Goal: Obtain resource: Obtain resource

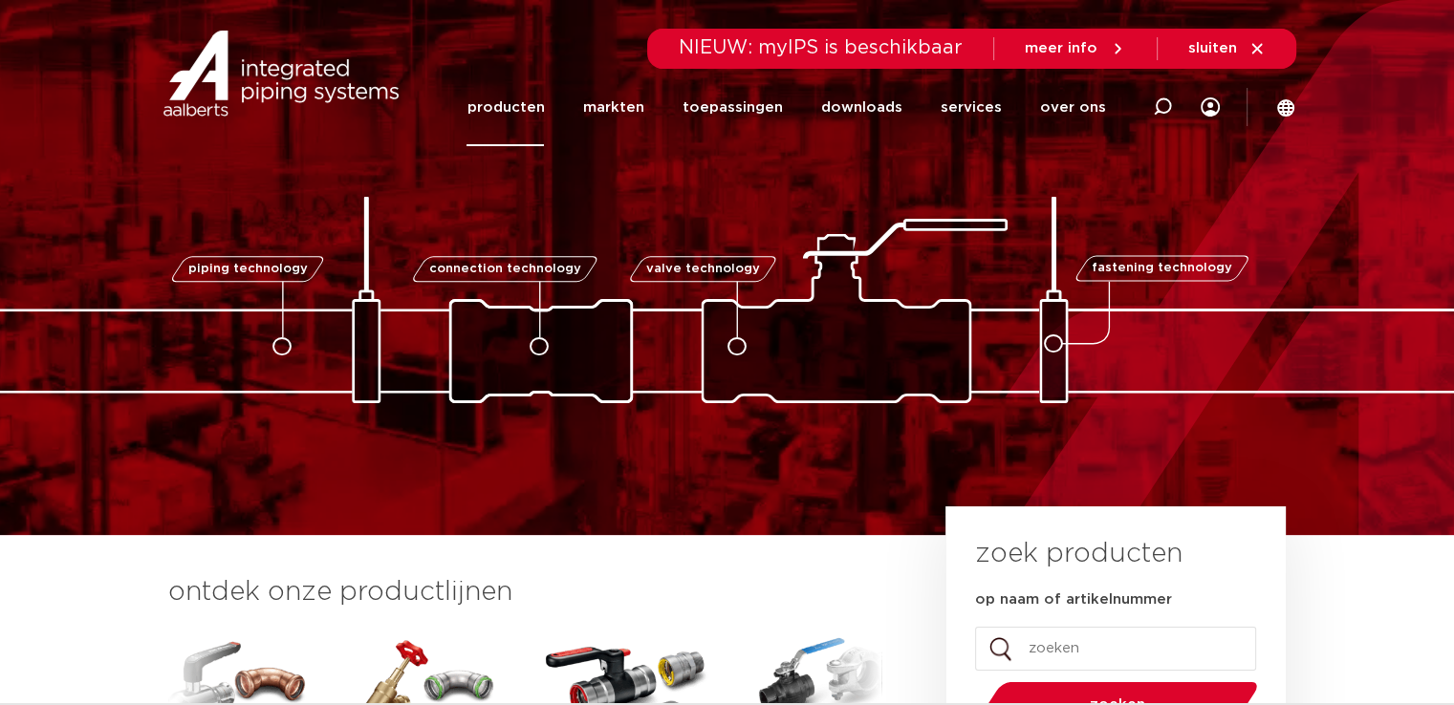
click at [514, 111] on link "producten" at bounding box center [504, 107] width 77 height 77
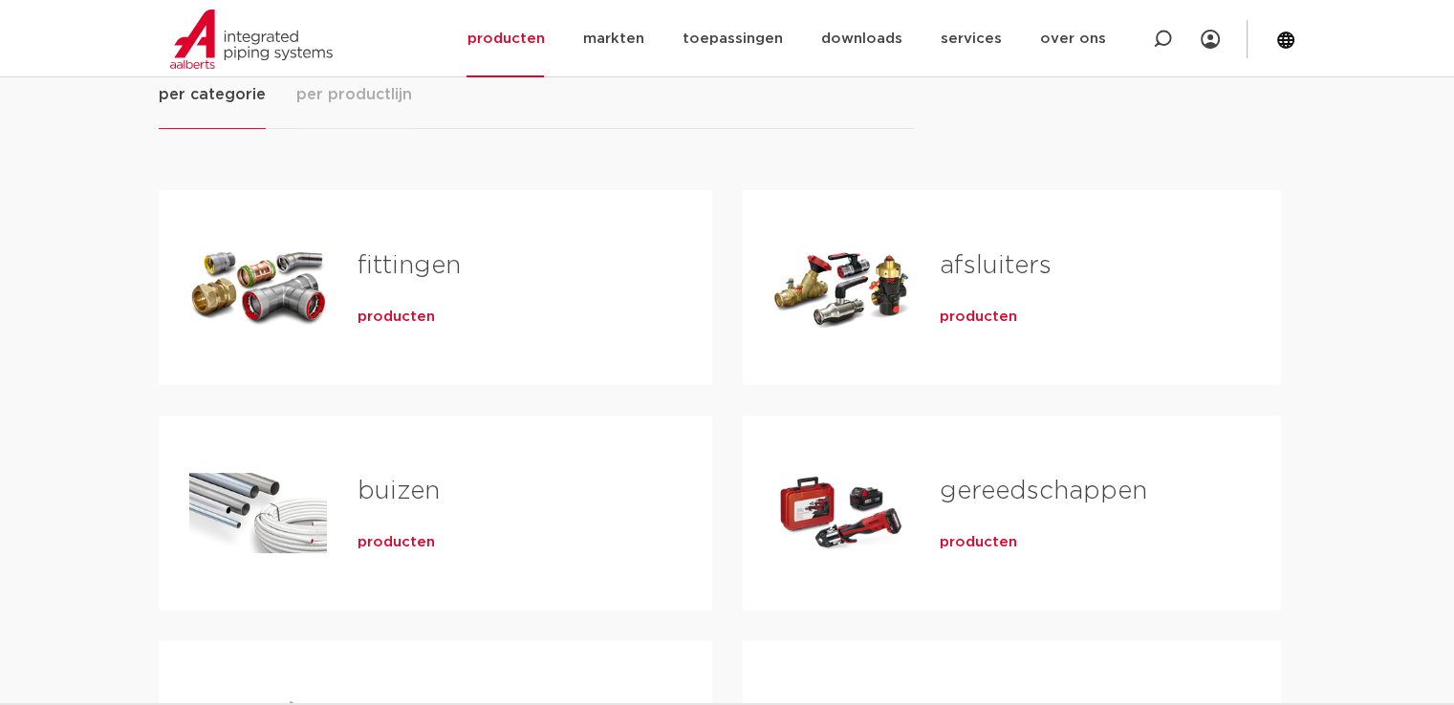
scroll to position [573, 0]
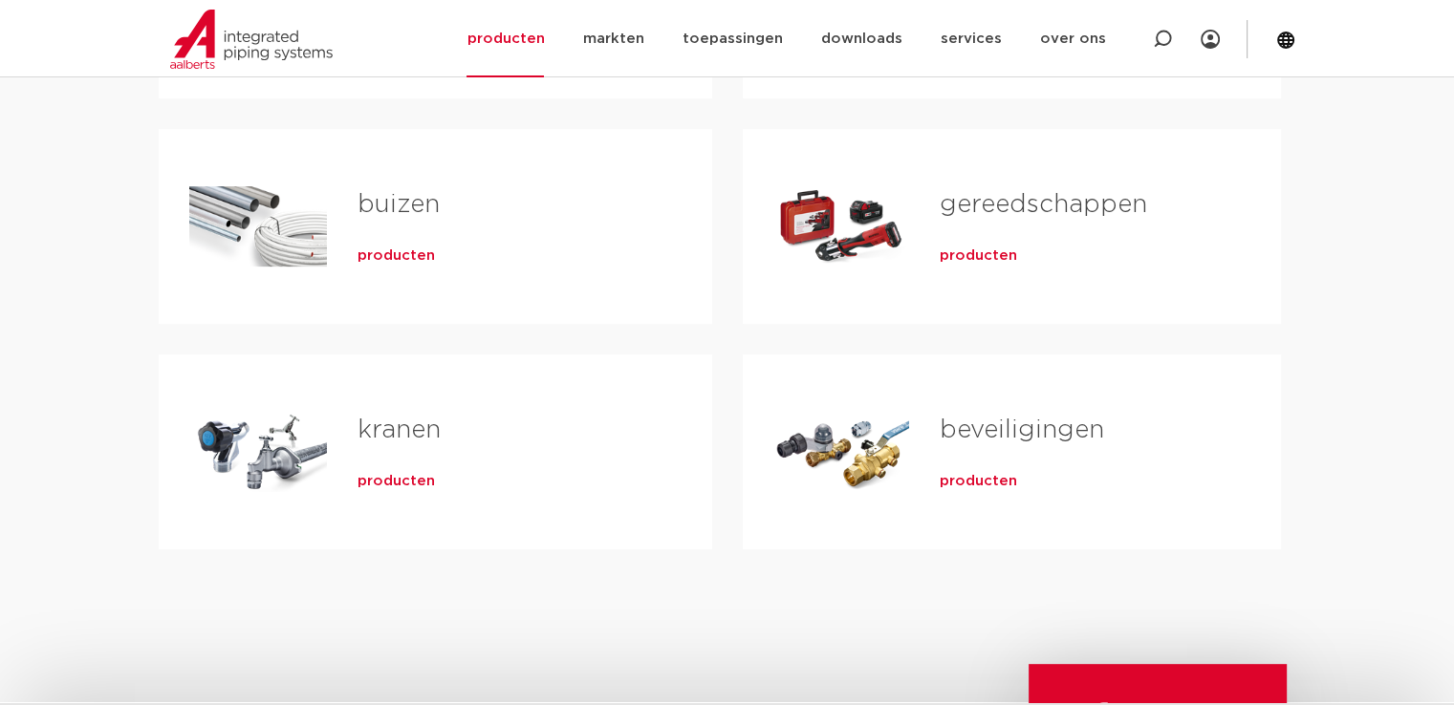
click at [405, 200] on link "buizen" at bounding box center [398, 204] width 82 height 25
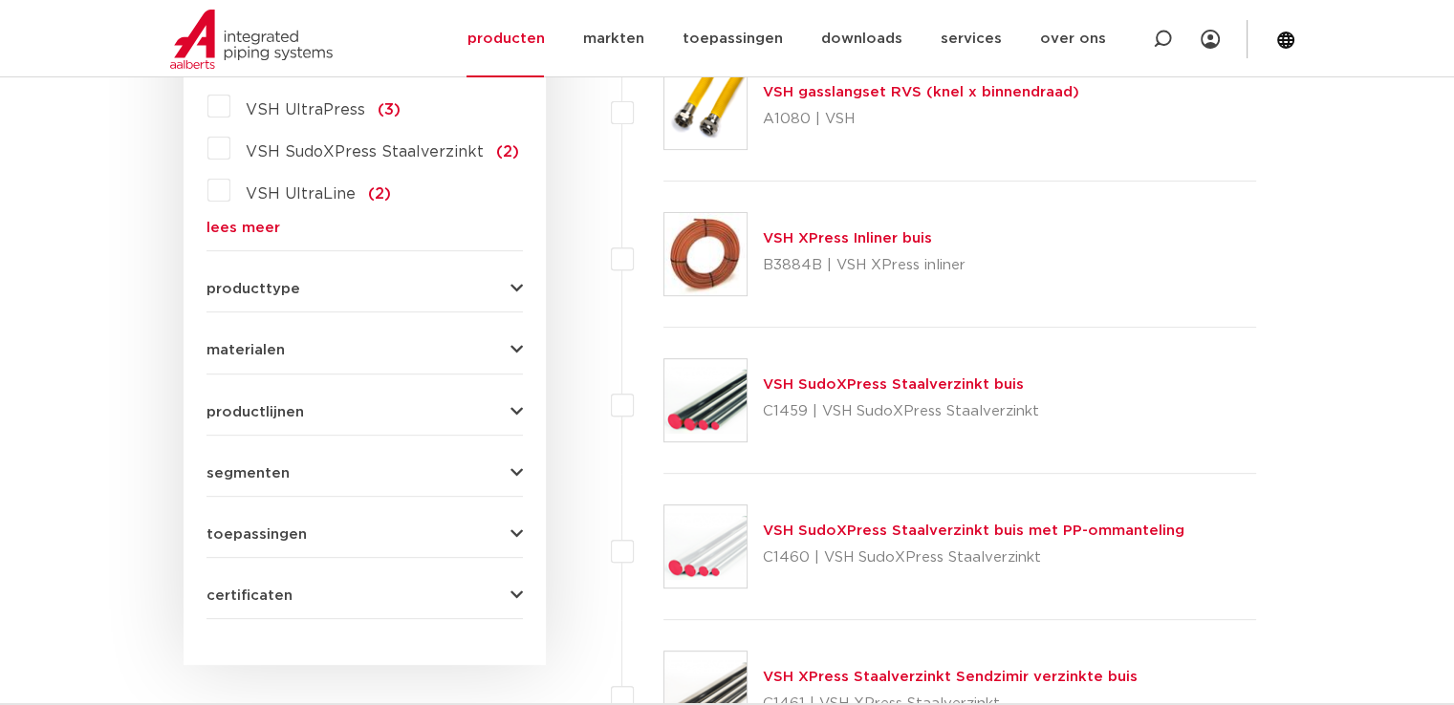
scroll to position [766, 0]
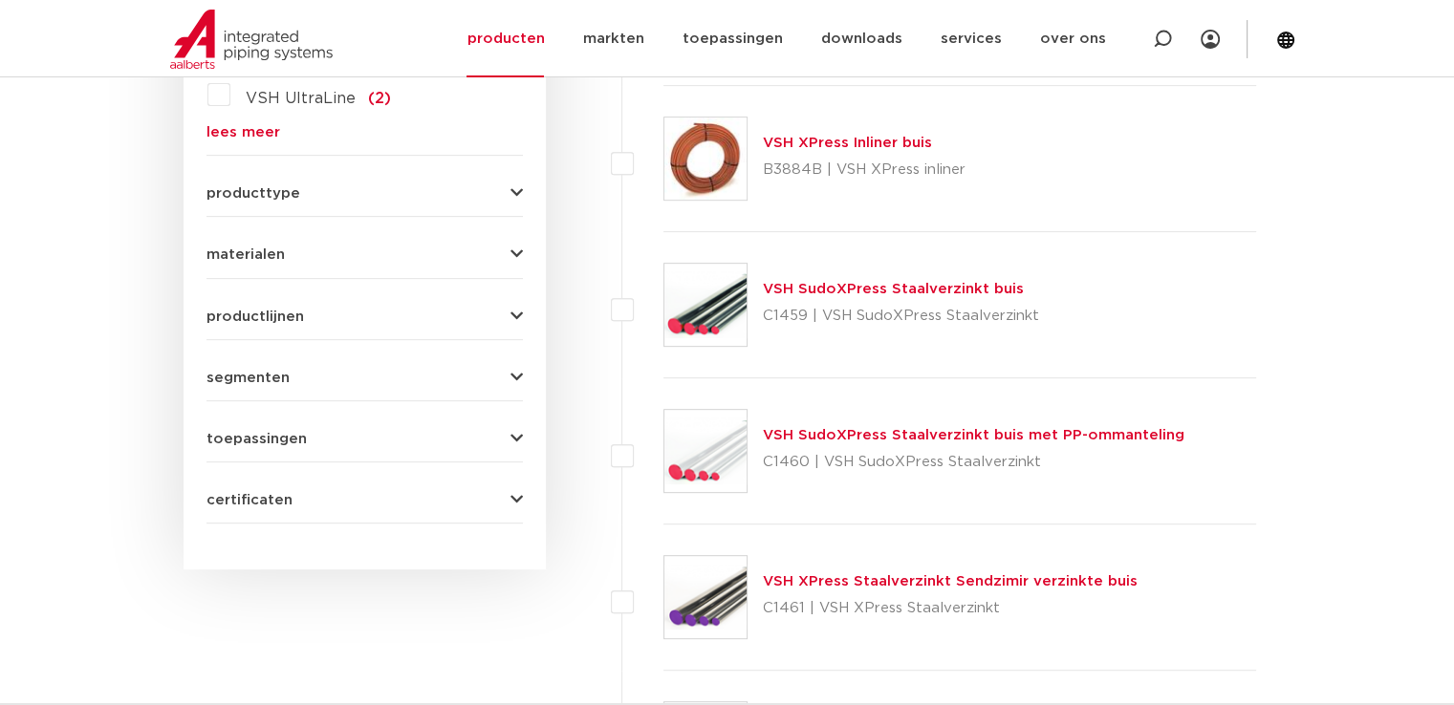
click at [312, 253] on button "materialen" at bounding box center [364, 255] width 316 height 14
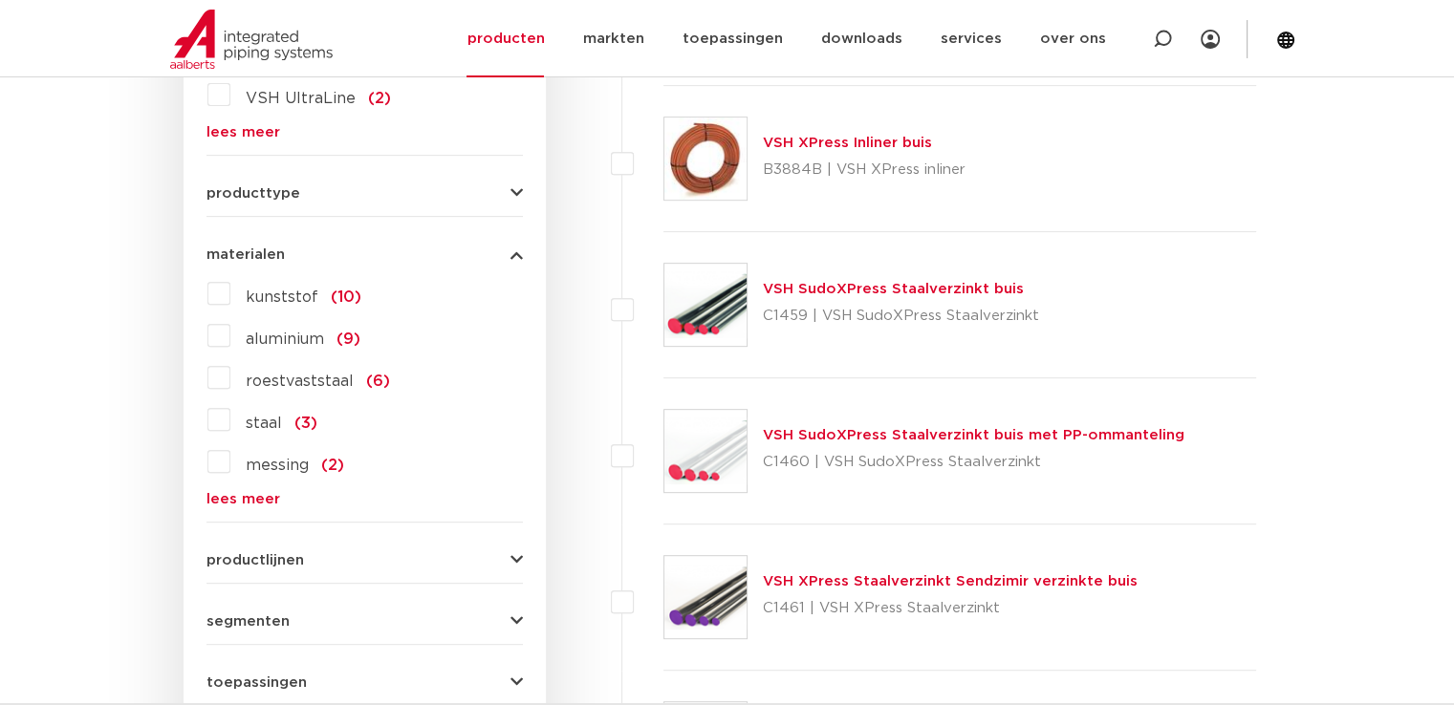
click at [230, 420] on label "staal (3)" at bounding box center [273, 419] width 87 height 31
click at [0, 0] on input "staal (3)" at bounding box center [0, 0] width 0 height 0
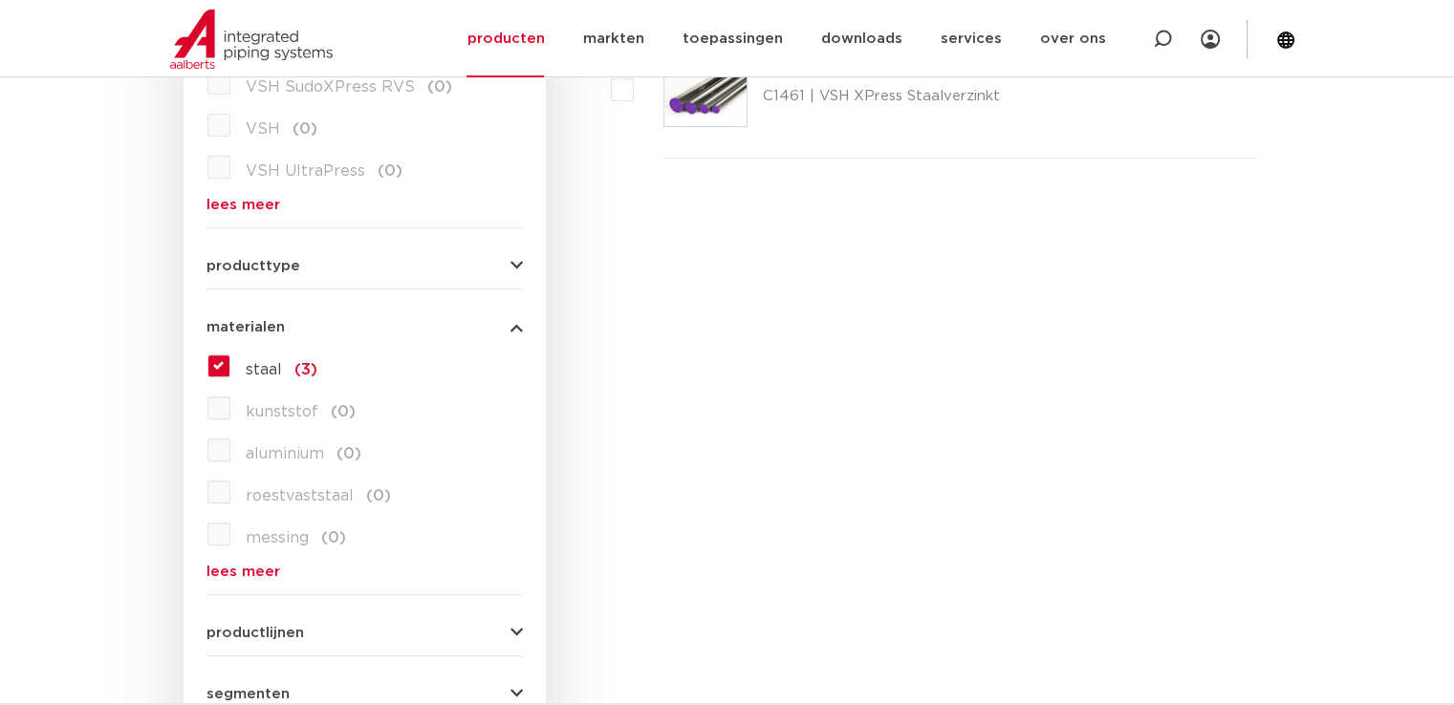
scroll to position [312, 0]
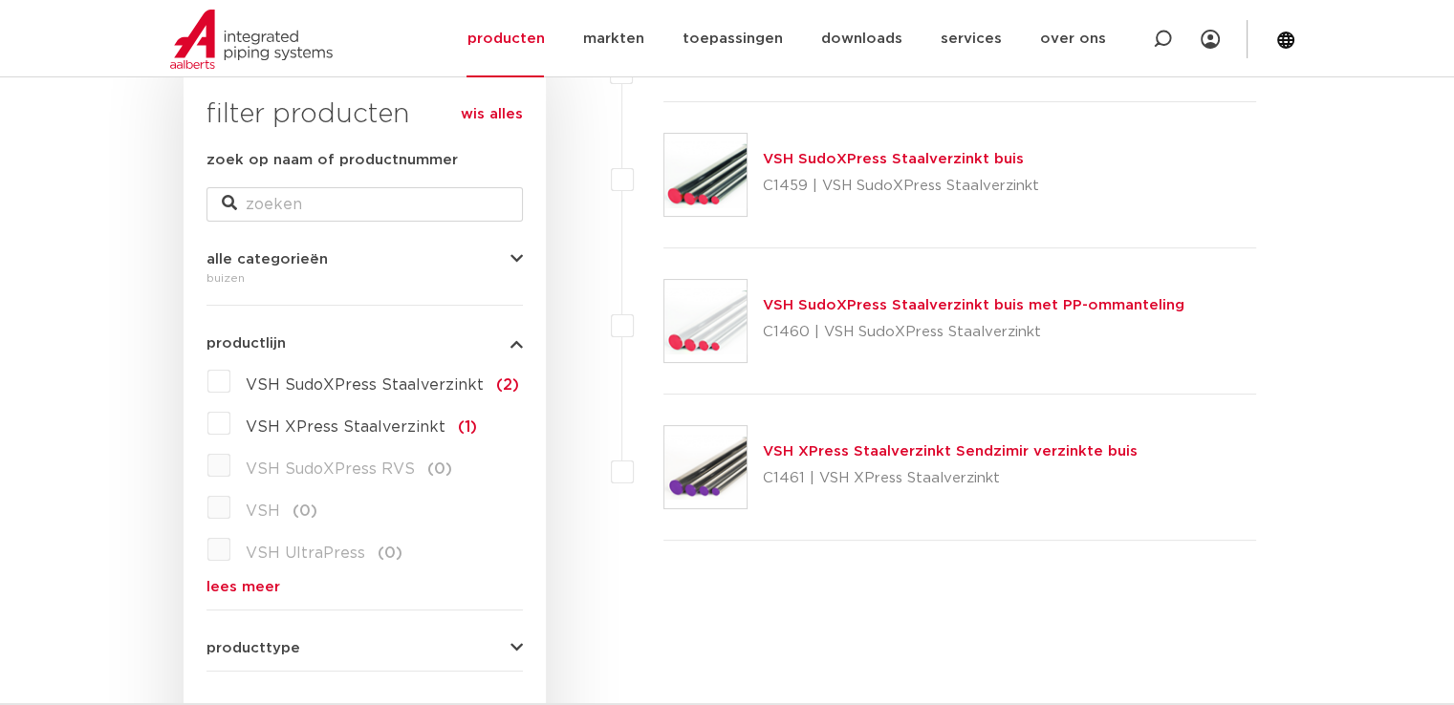
click at [723, 467] on img at bounding box center [705, 467] width 82 height 82
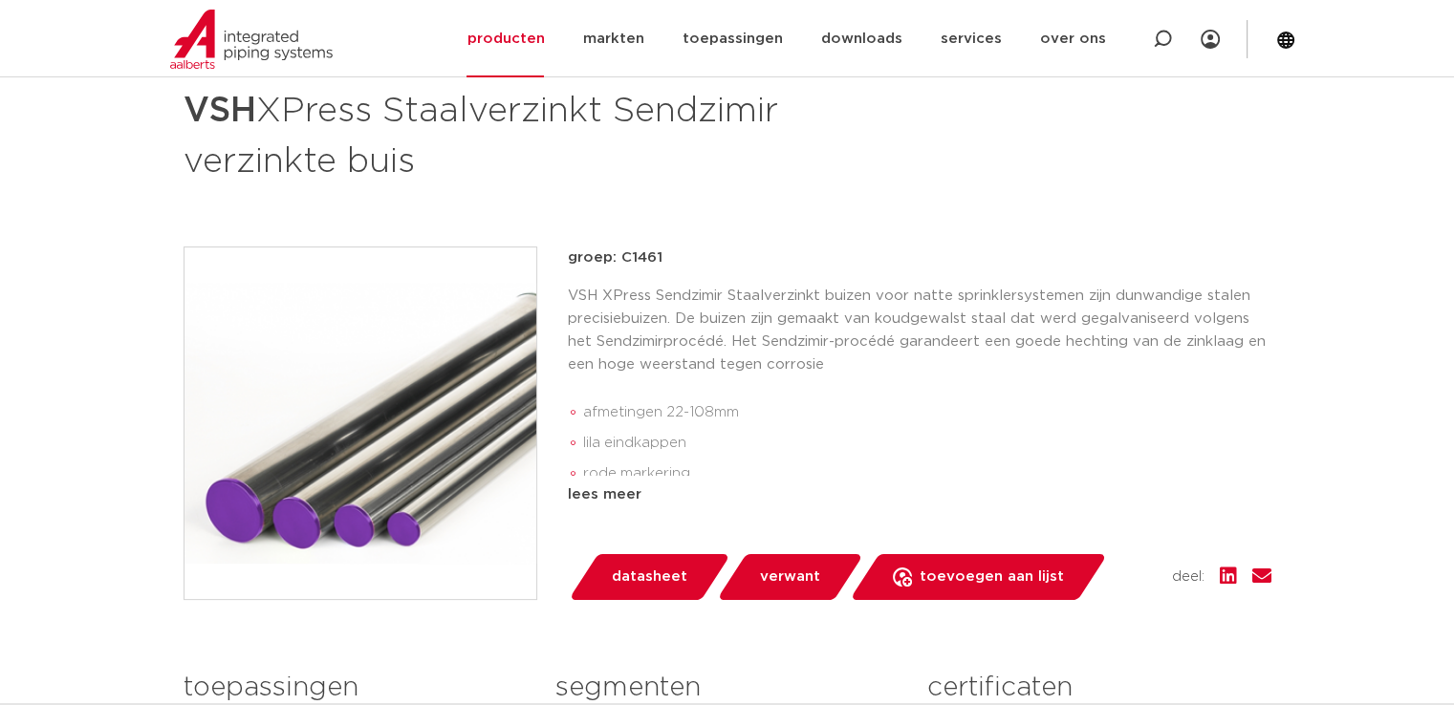
scroll to position [382, 0]
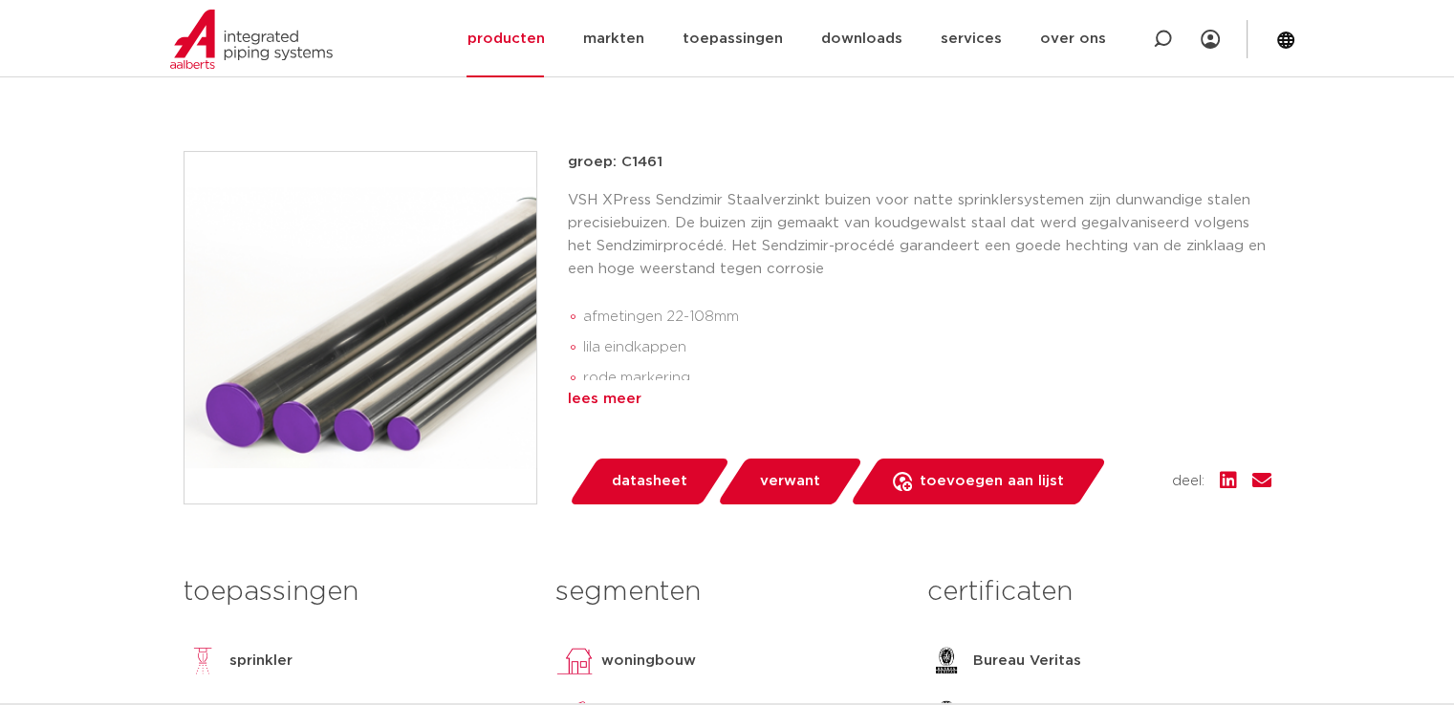
click at [623, 399] on div "lees meer" at bounding box center [919, 399] width 703 height 23
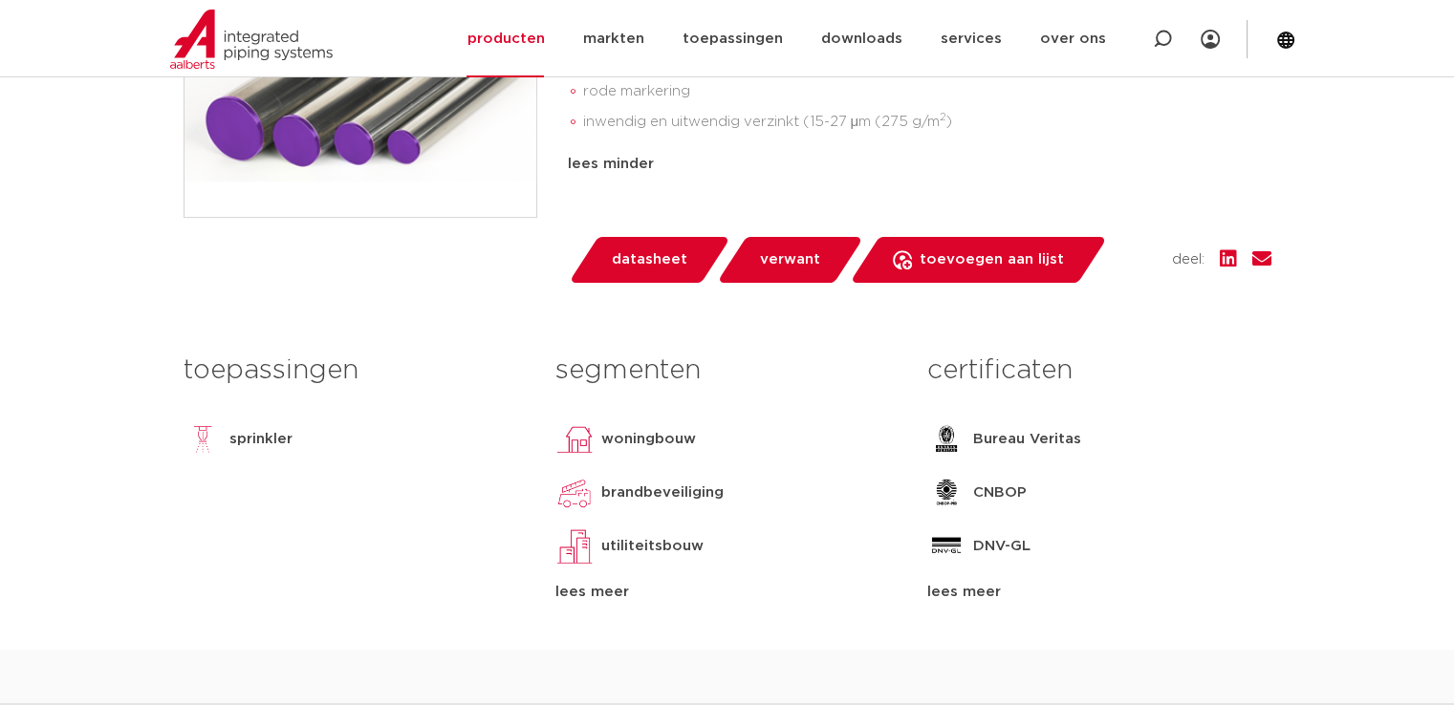
scroll to position [765, 0]
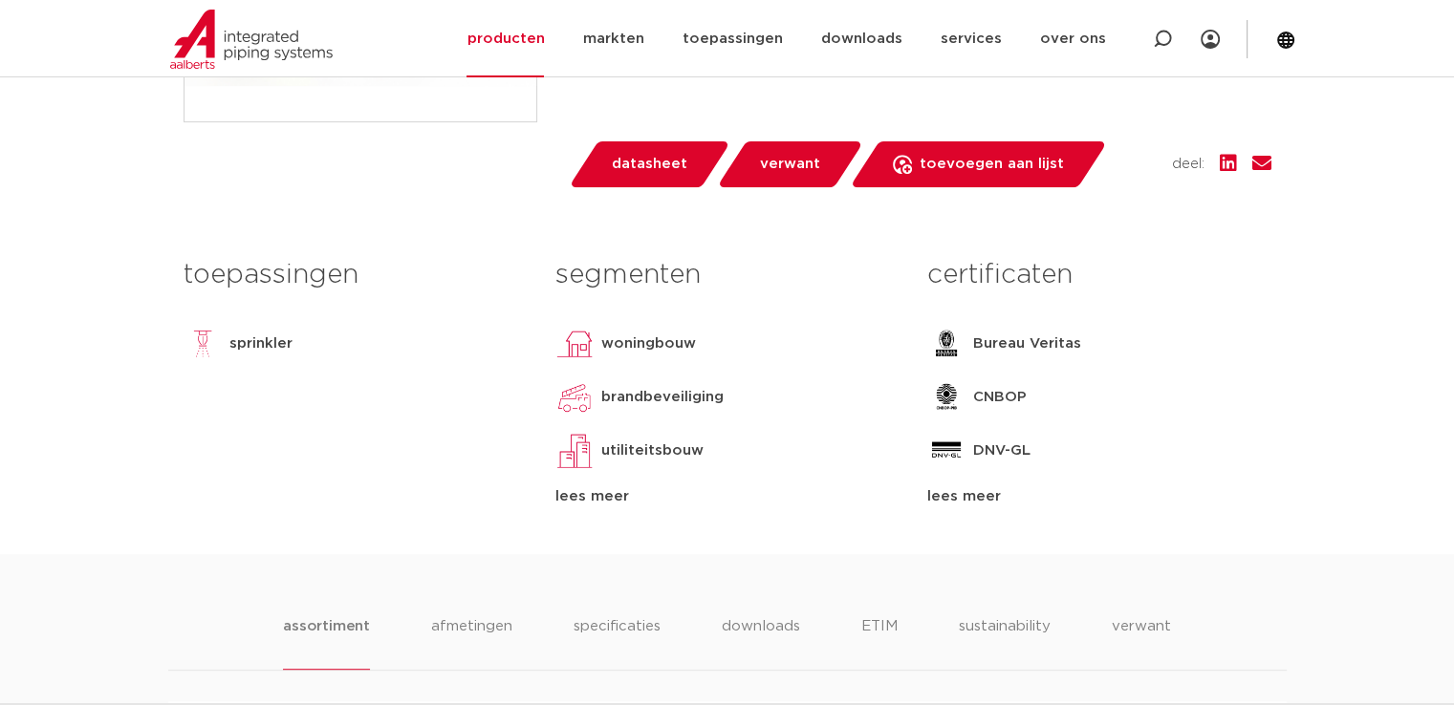
click at [585, 497] on div "lees meer" at bounding box center [726, 497] width 343 height 23
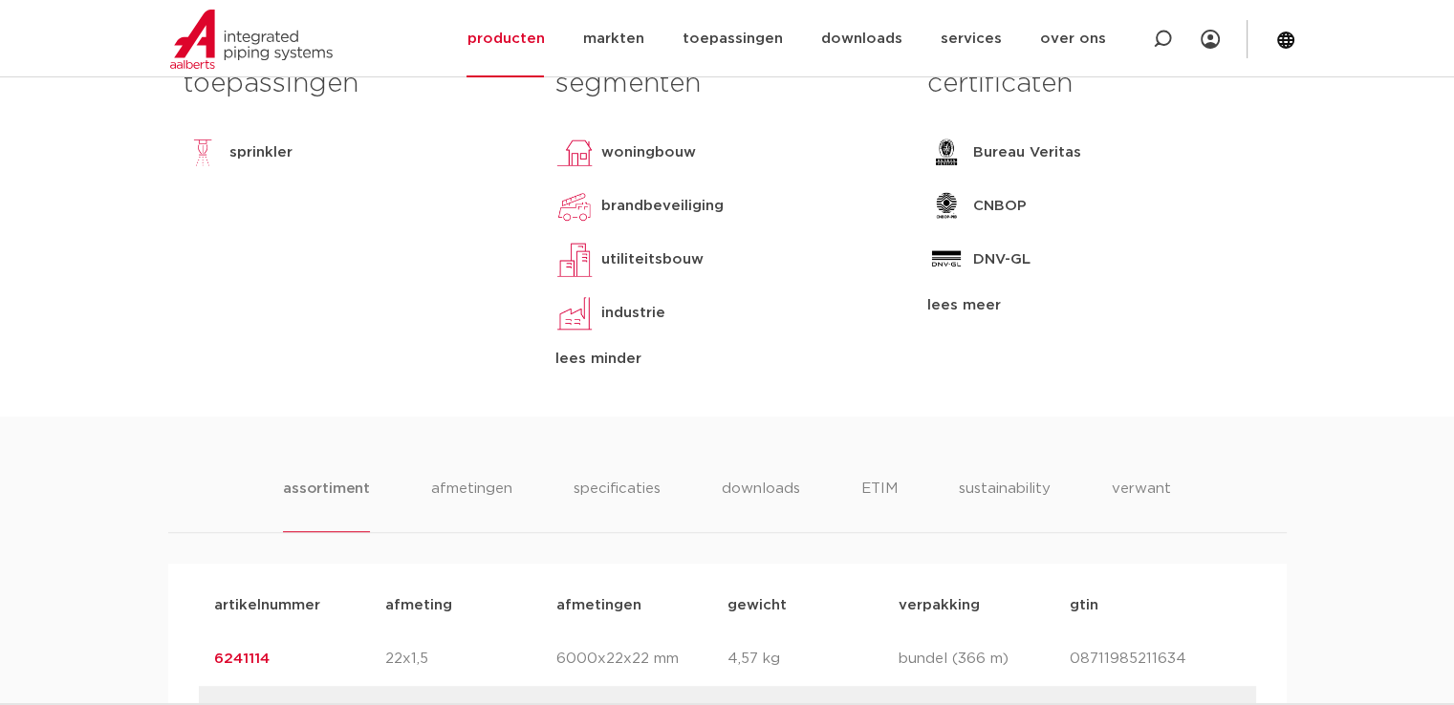
scroll to position [1242, 0]
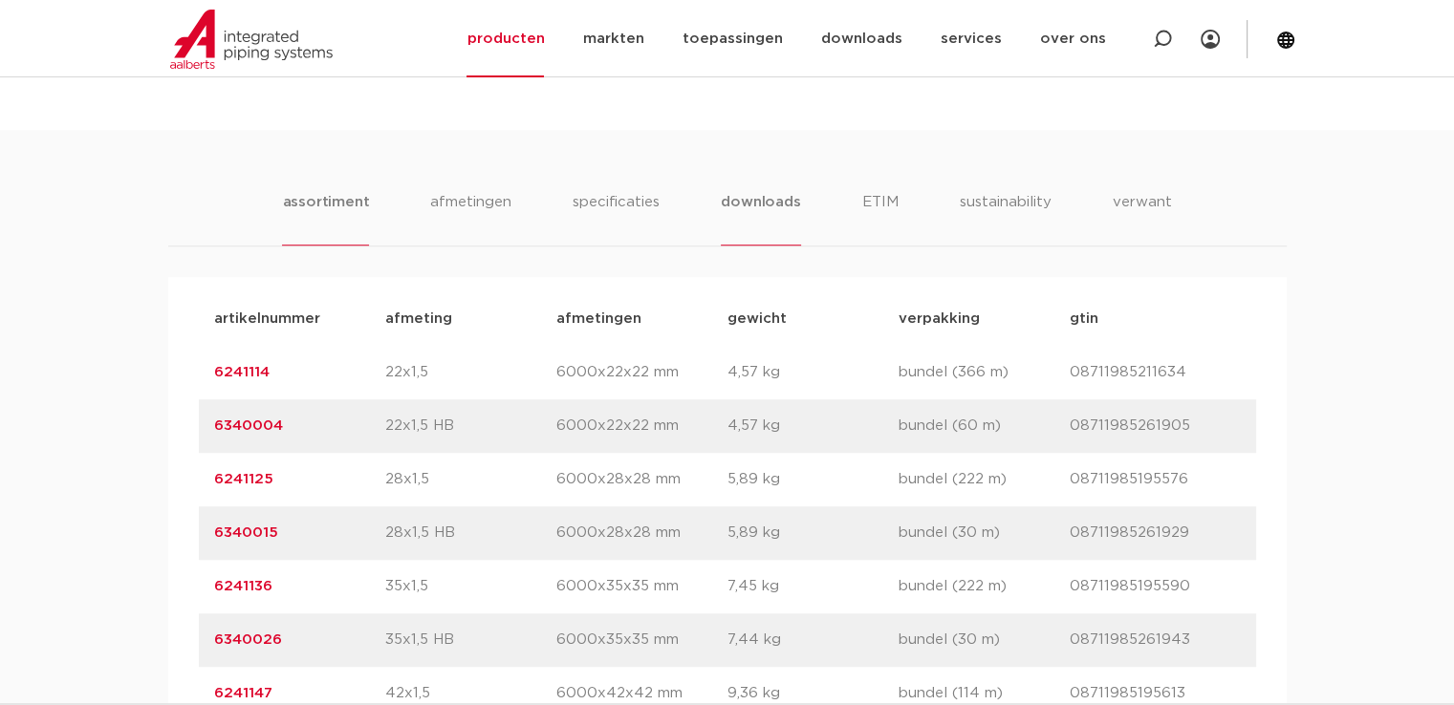
click at [769, 202] on li "downloads" at bounding box center [760, 218] width 79 height 54
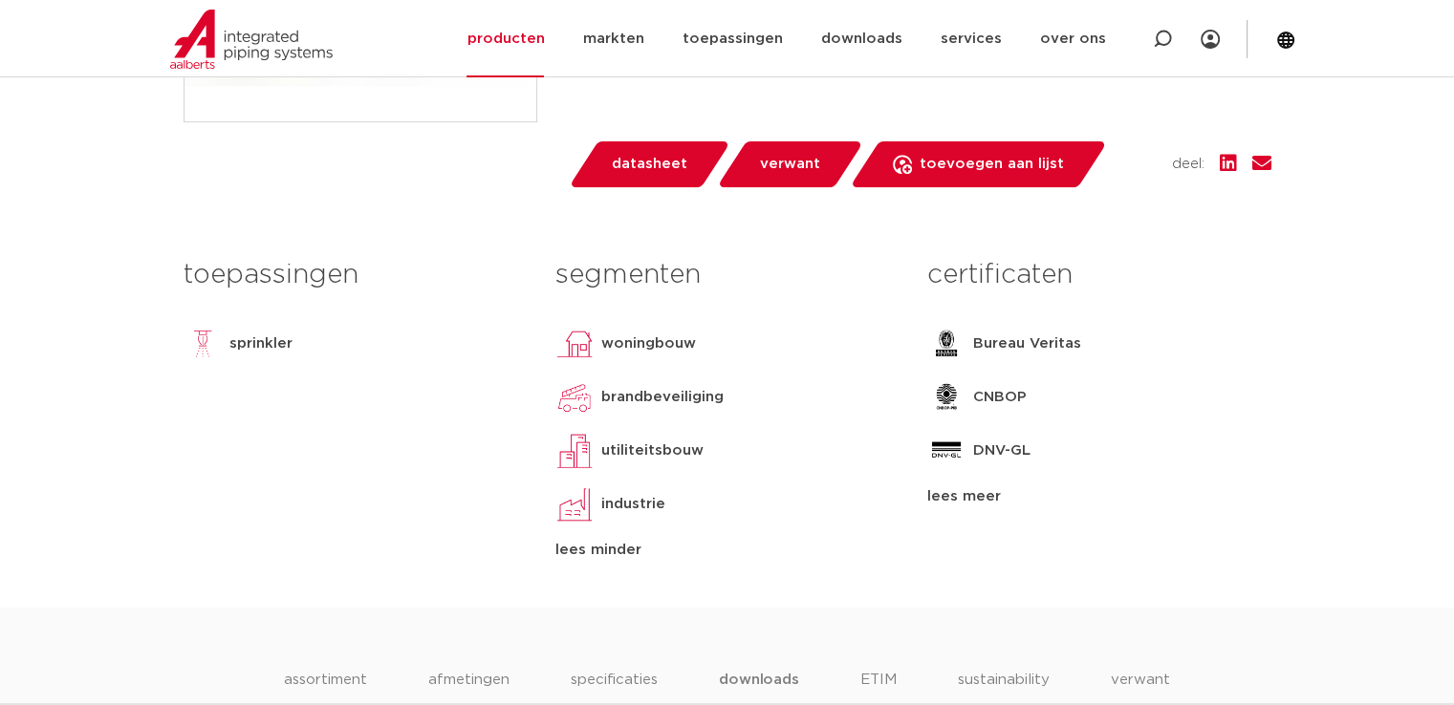
scroll to position [478, 0]
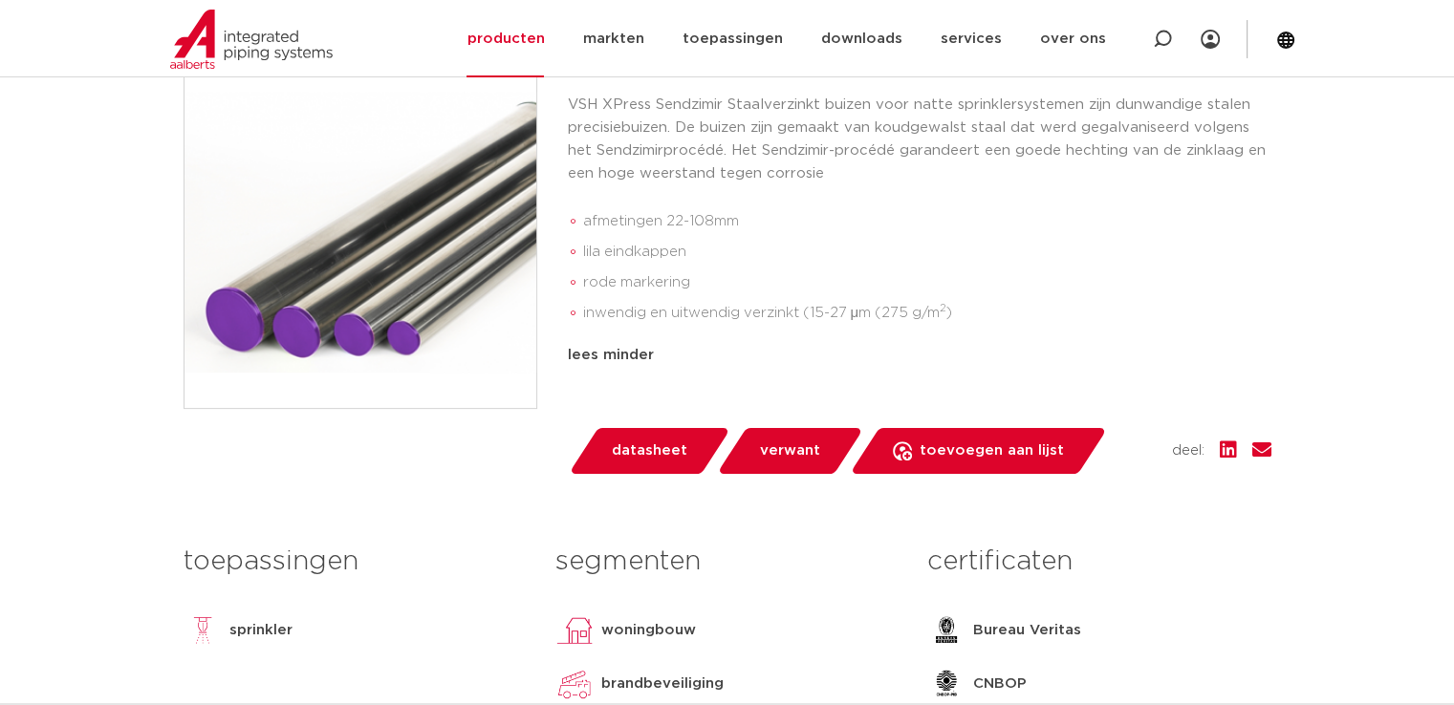
click at [653, 440] on span "datasheet" at bounding box center [650, 451] width 76 height 31
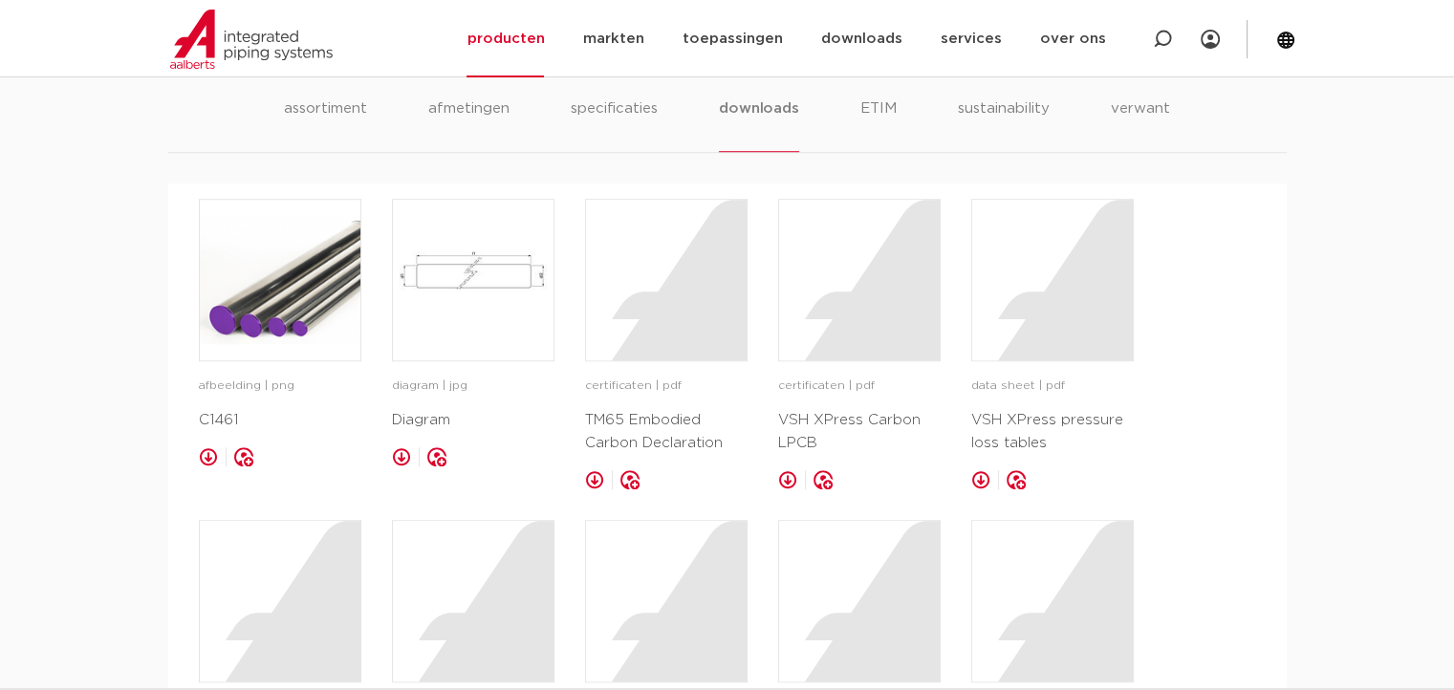
scroll to position [1185, 0]
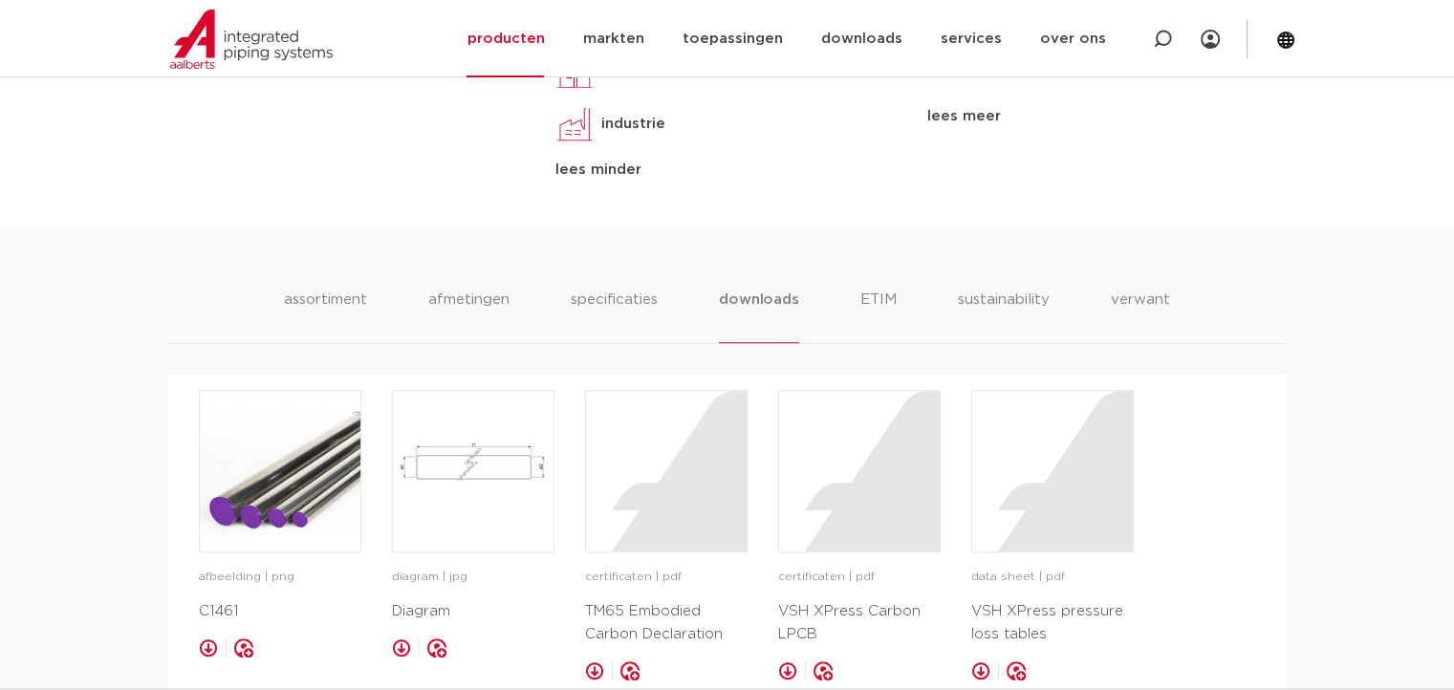
click at [766, 306] on li "downloads" at bounding box center [758, 316] width 79 height 54
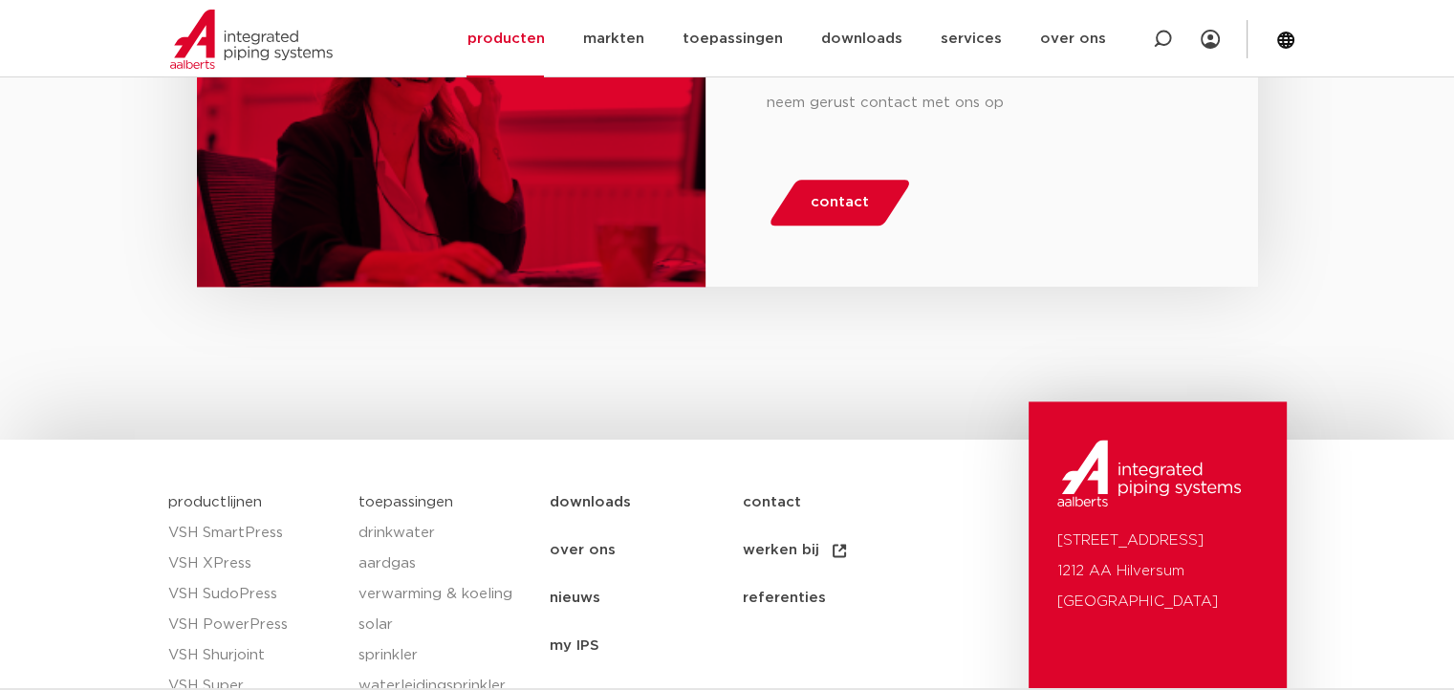
scroll to position [2709, 0]
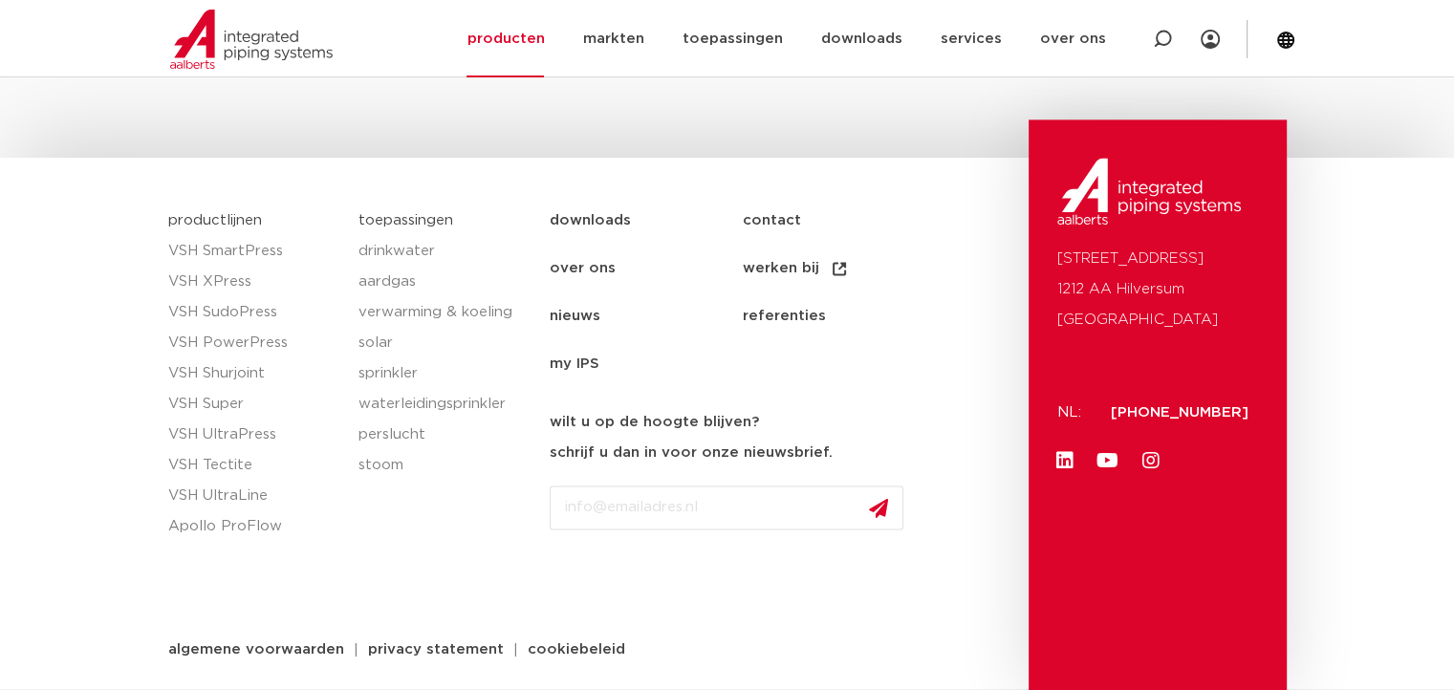
click at [594, 211] on link "downloads" at bounding box center [646, 221] width 192 height 48
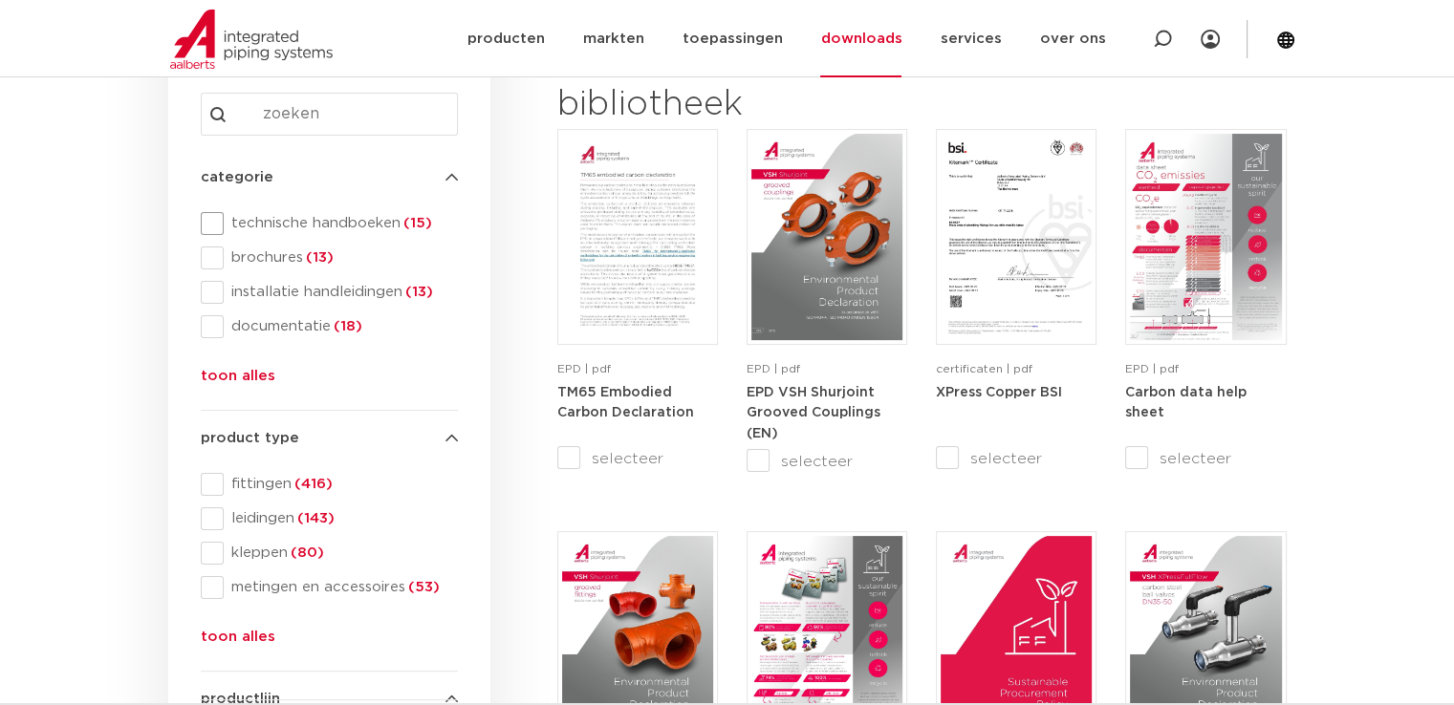
click at [275, 220] on span "technische handboeken (15)" at bounding box center [341, 223] width 234 height 19
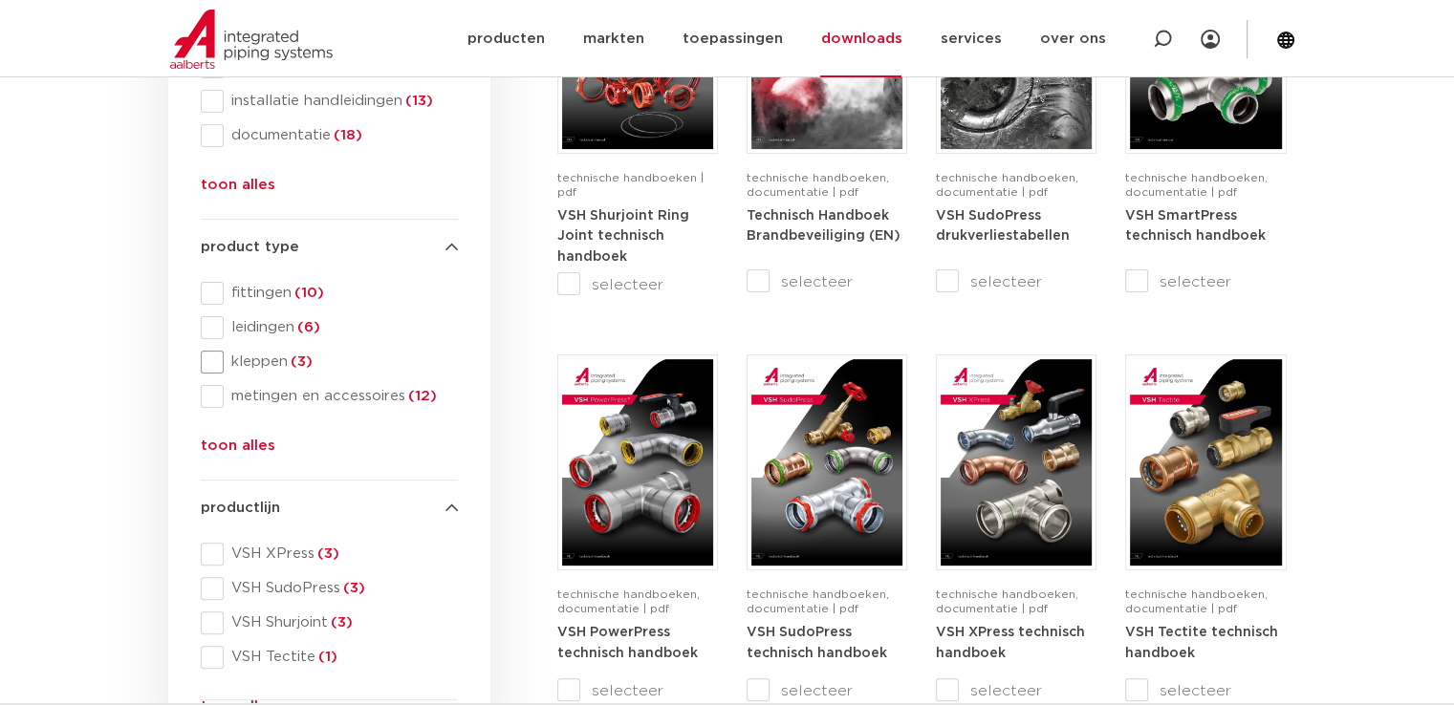
scroll to position [382, 0]
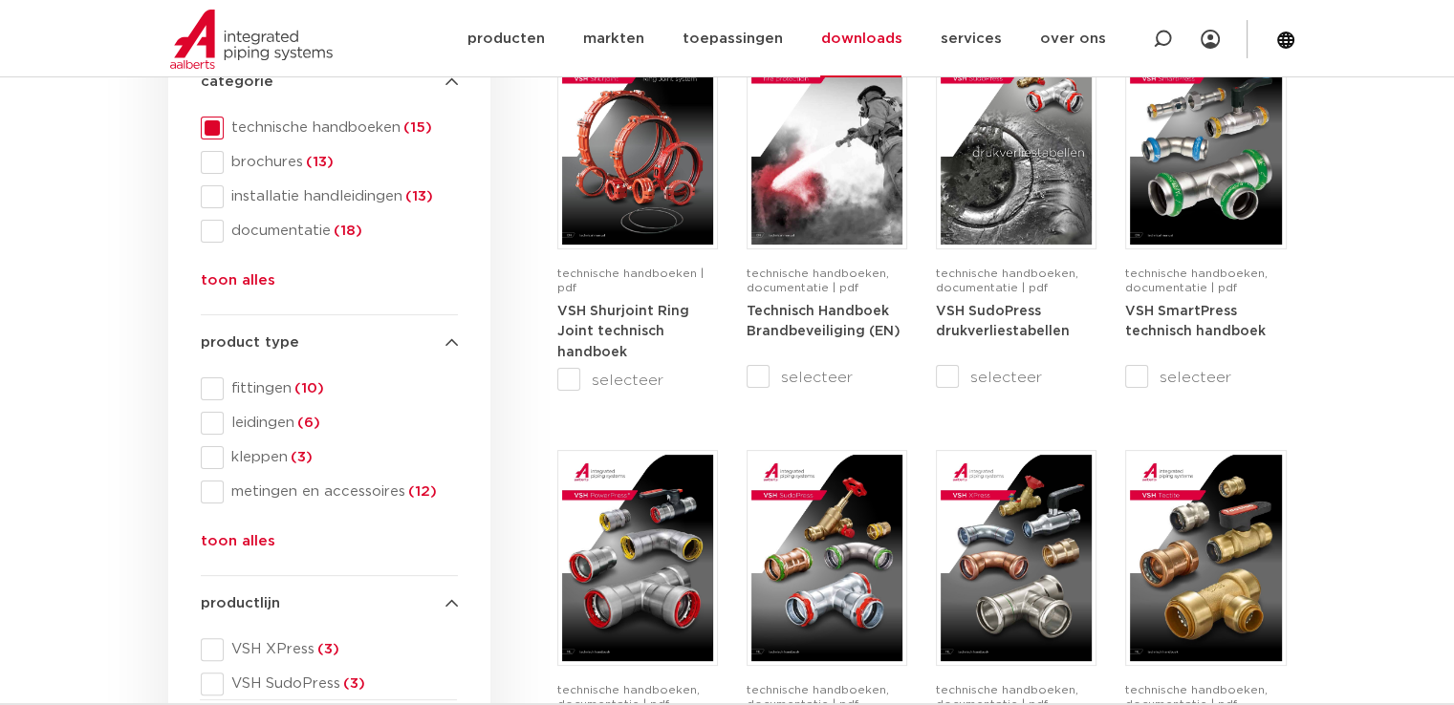
click at [268, 279] on button "toon alles" at bounding box center [238, 285] width 75 height 31
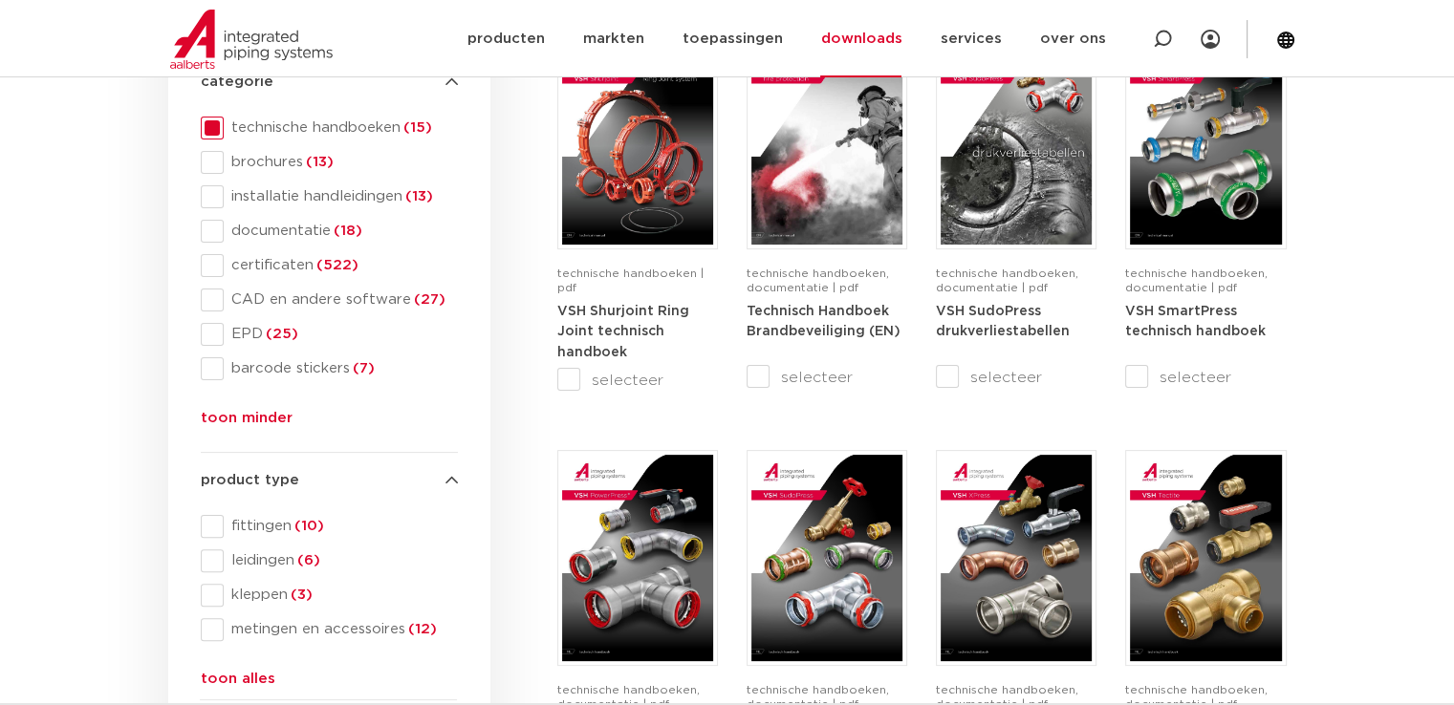
scroll to position [478, 0]
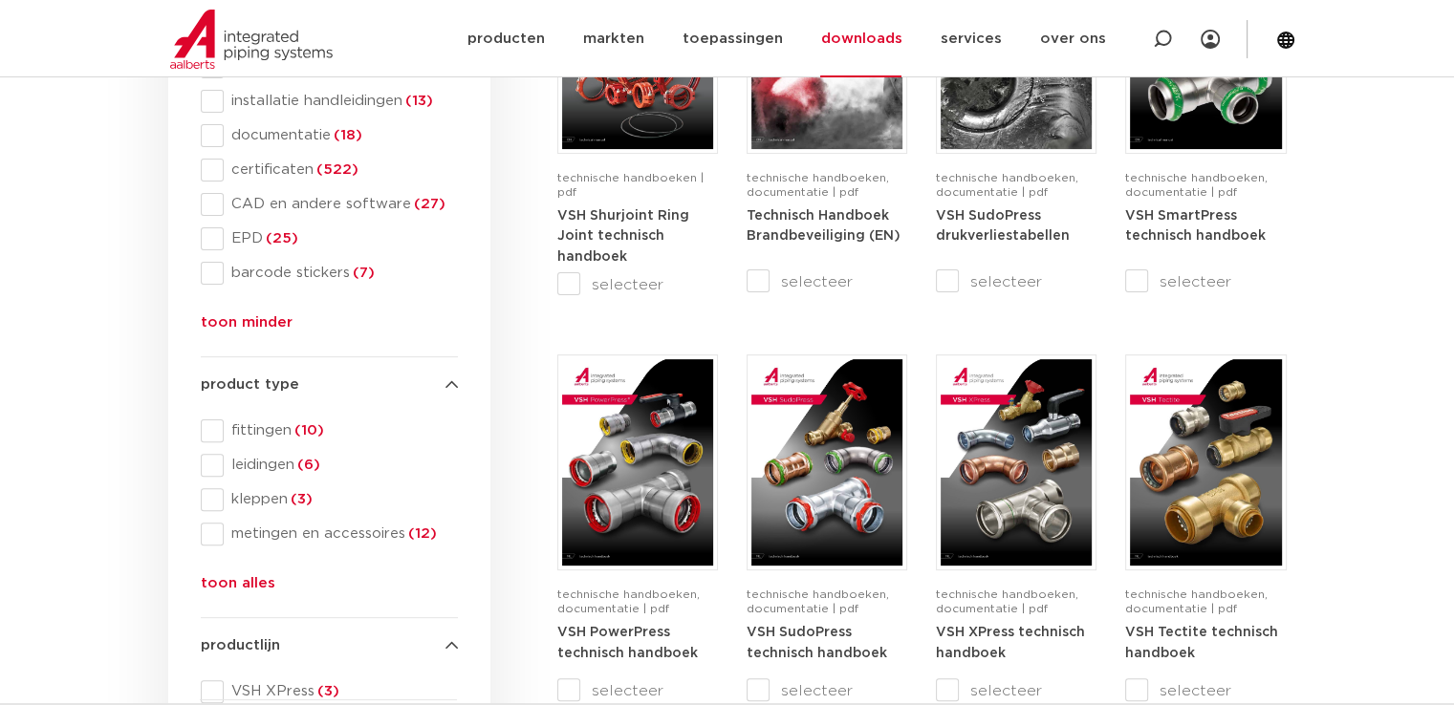
click at [212, 468] on span at bounding box center [212, 465] width 23 height 23
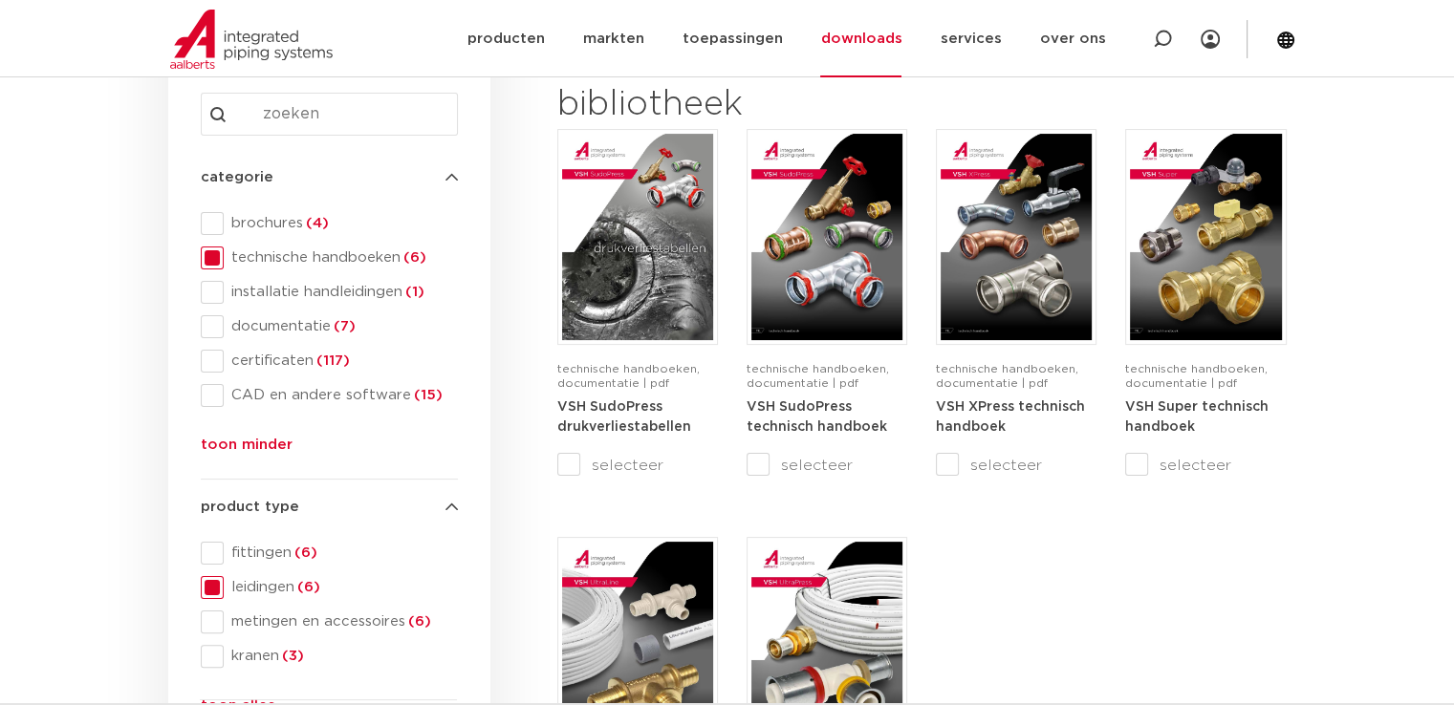
scroll to position [382, 0]
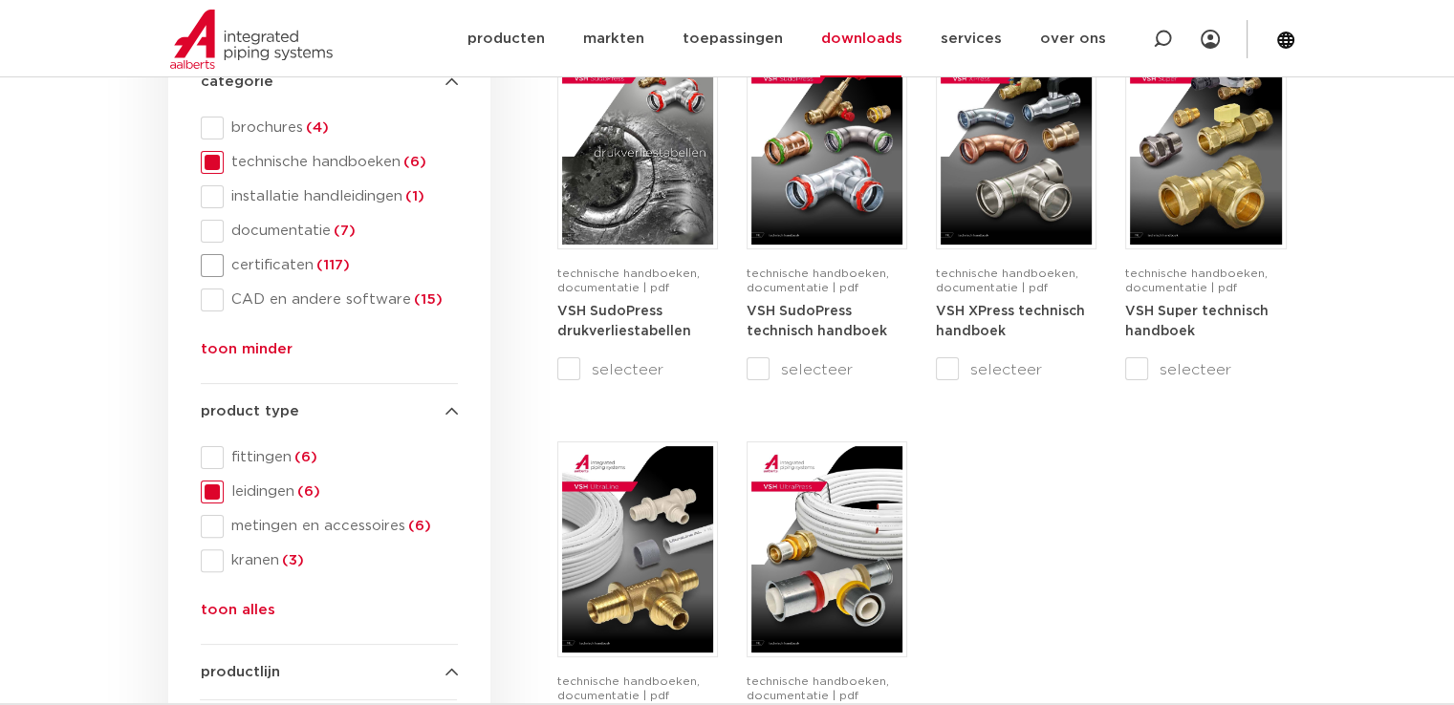
click at [205, 267] on span at bounding box center [212, 265] width 23 height 23
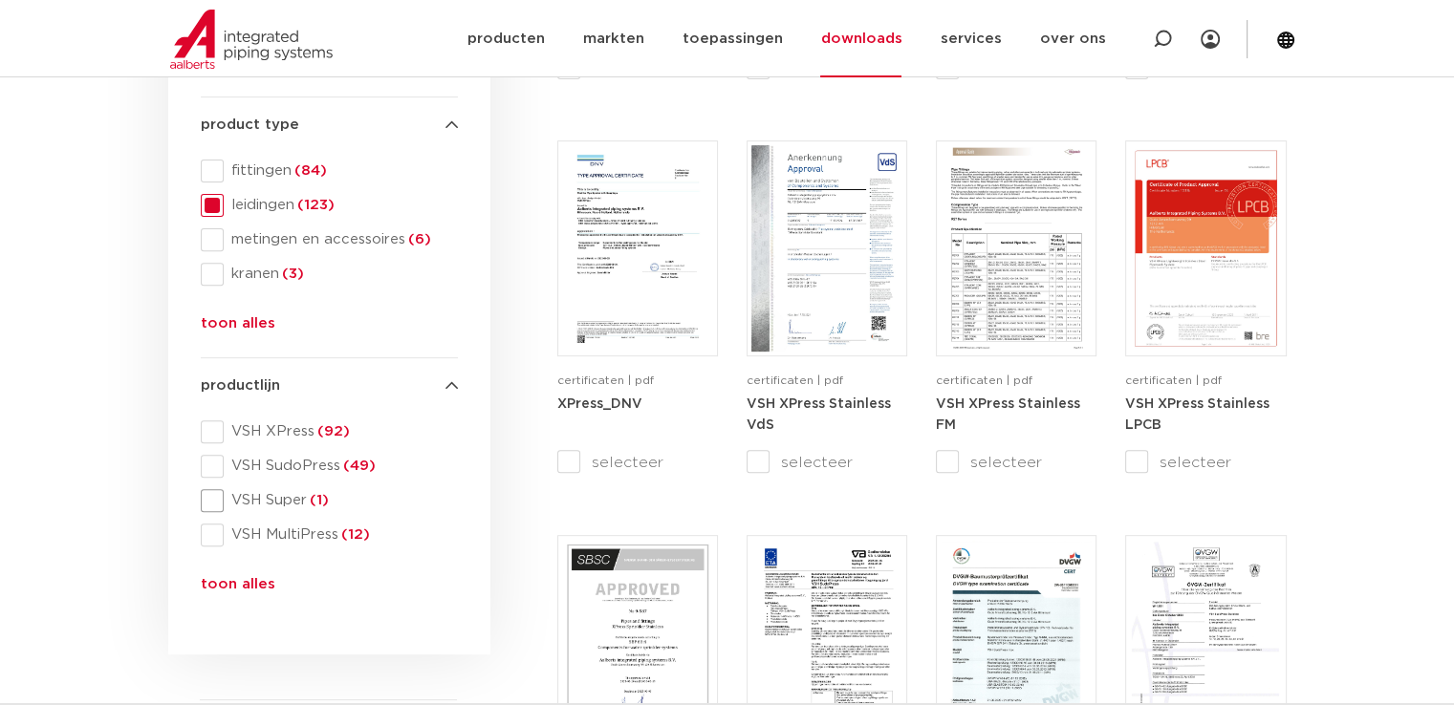
scroll to position [765, 0]
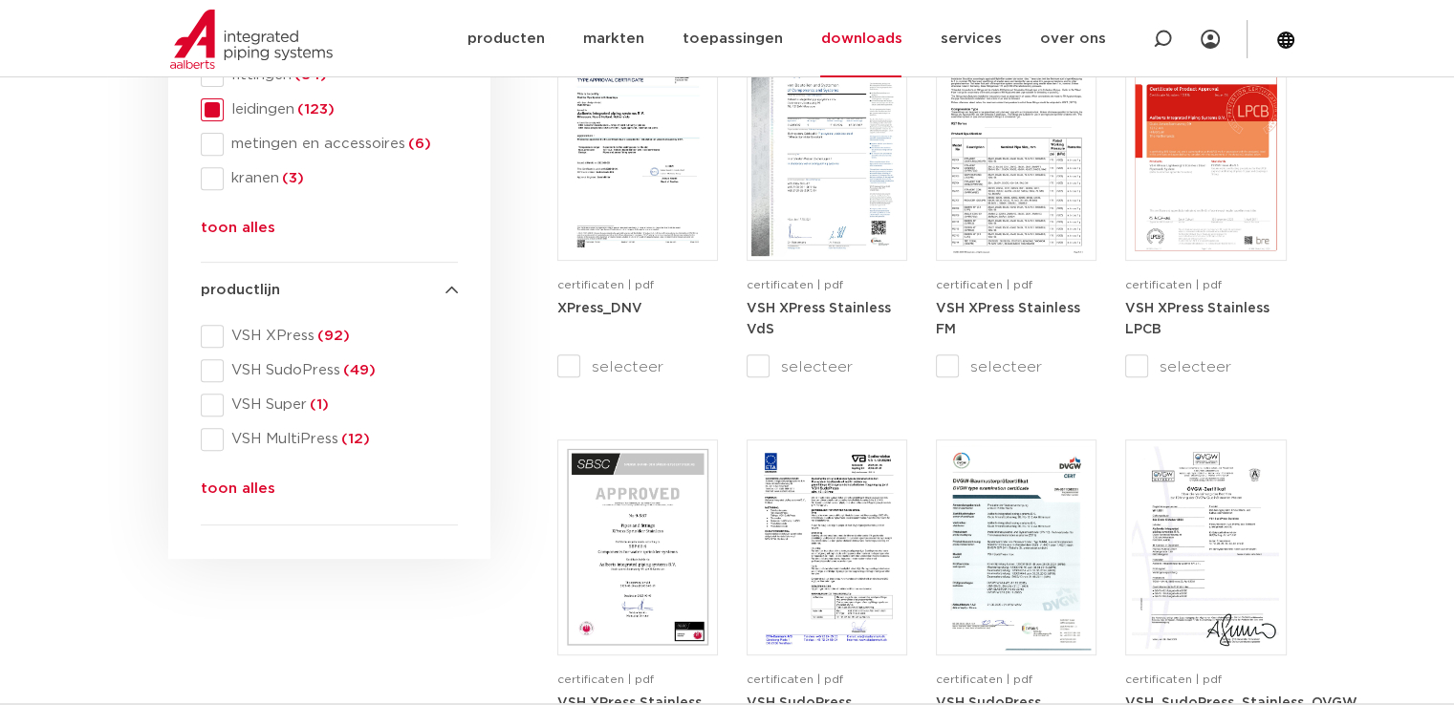
click at [205, 335] on span at bounding box center [212, 336] width 23 height 23
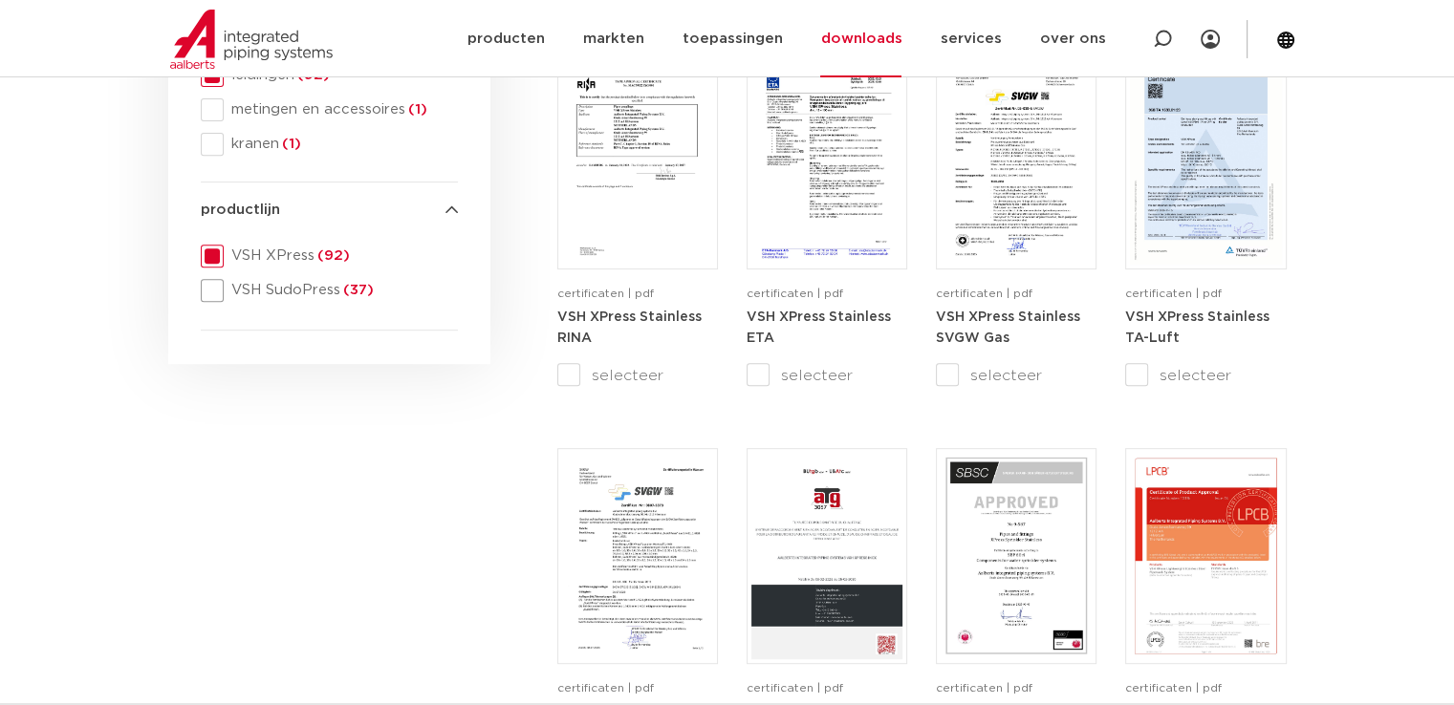
click at [210, 292] on span at bounding box center [212, 290] width 23 height 23
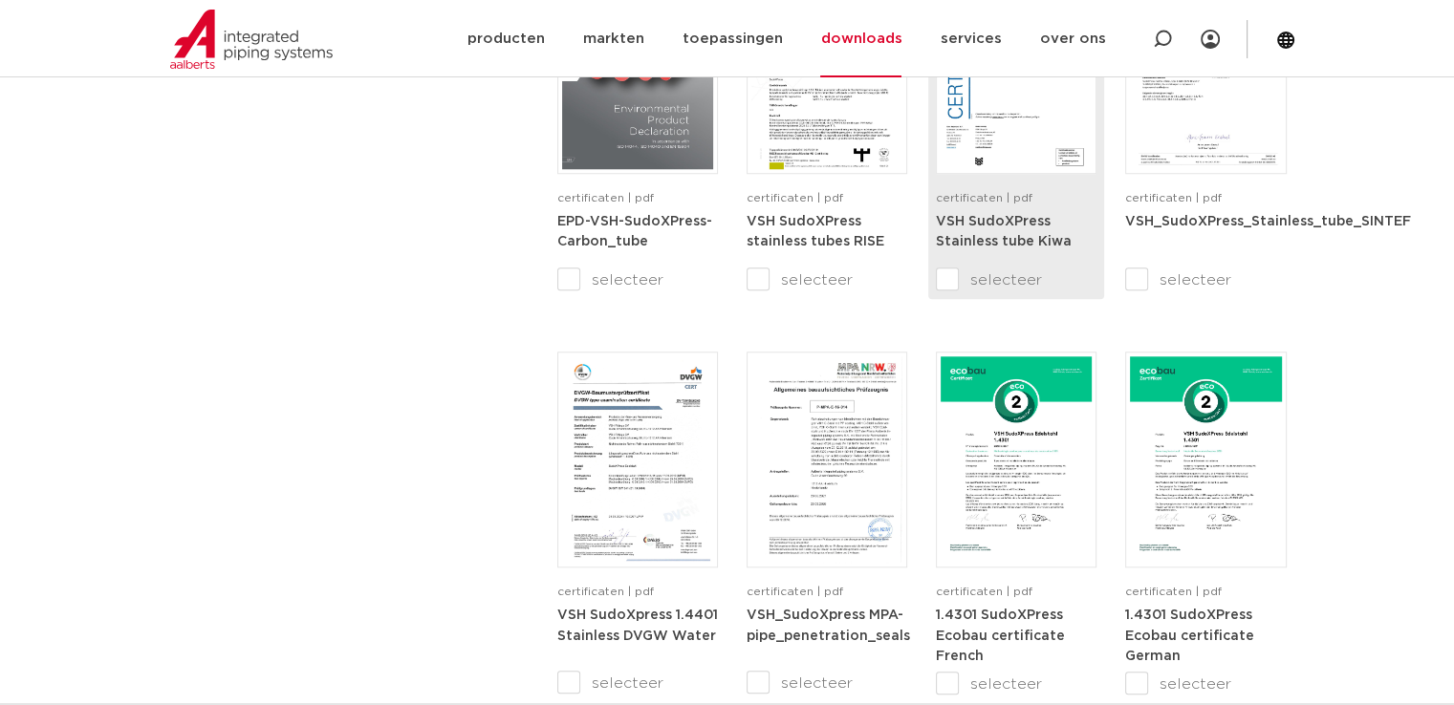
scroll to position [1571, 0]
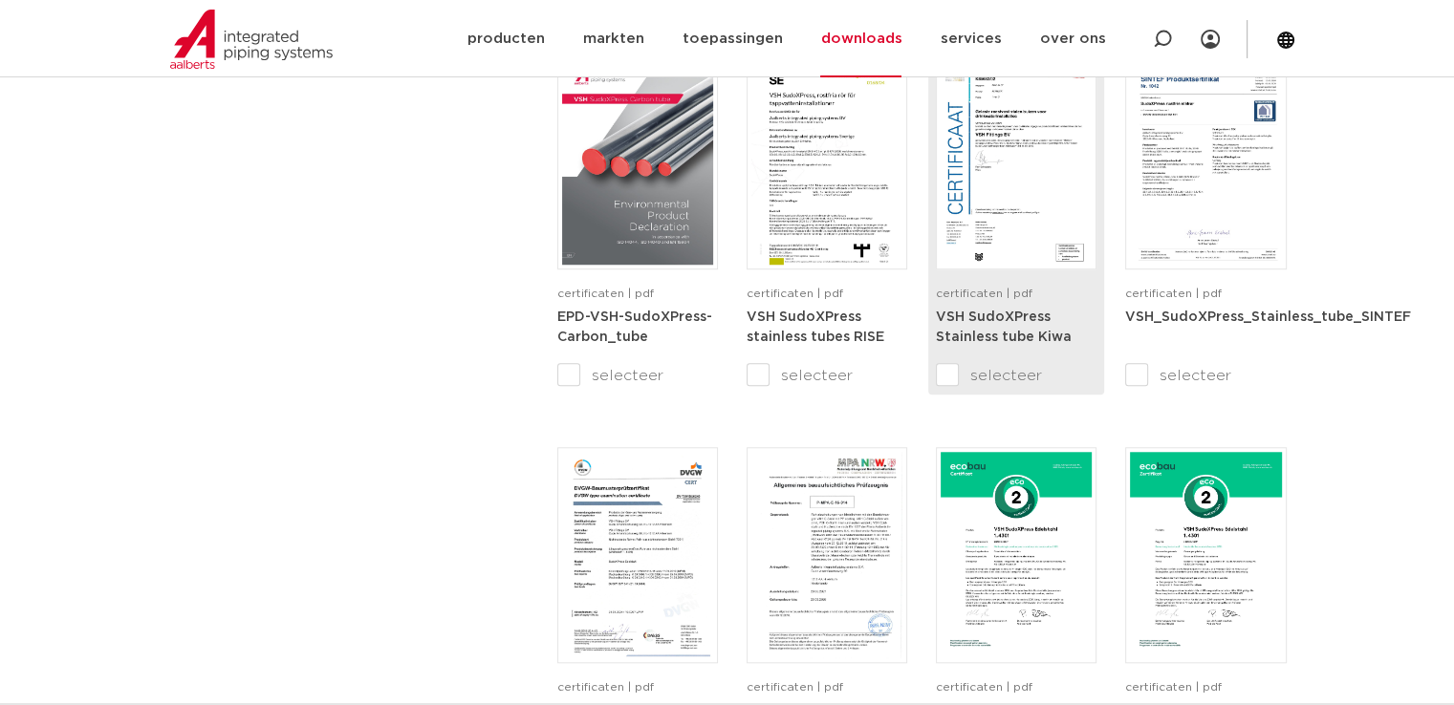
click at [1008, 225] on img at bounding box center [1015, 161] width 151 height 206
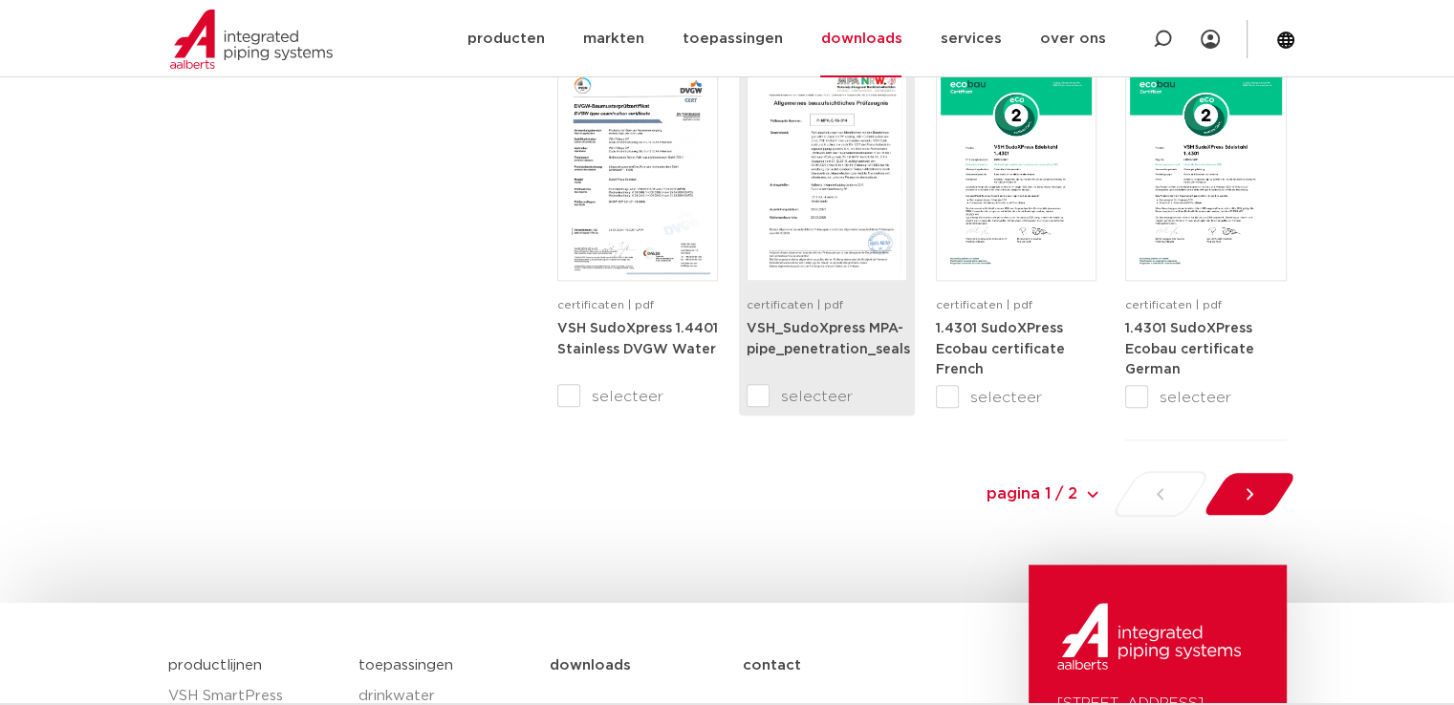
scroll to position [2049, 0]
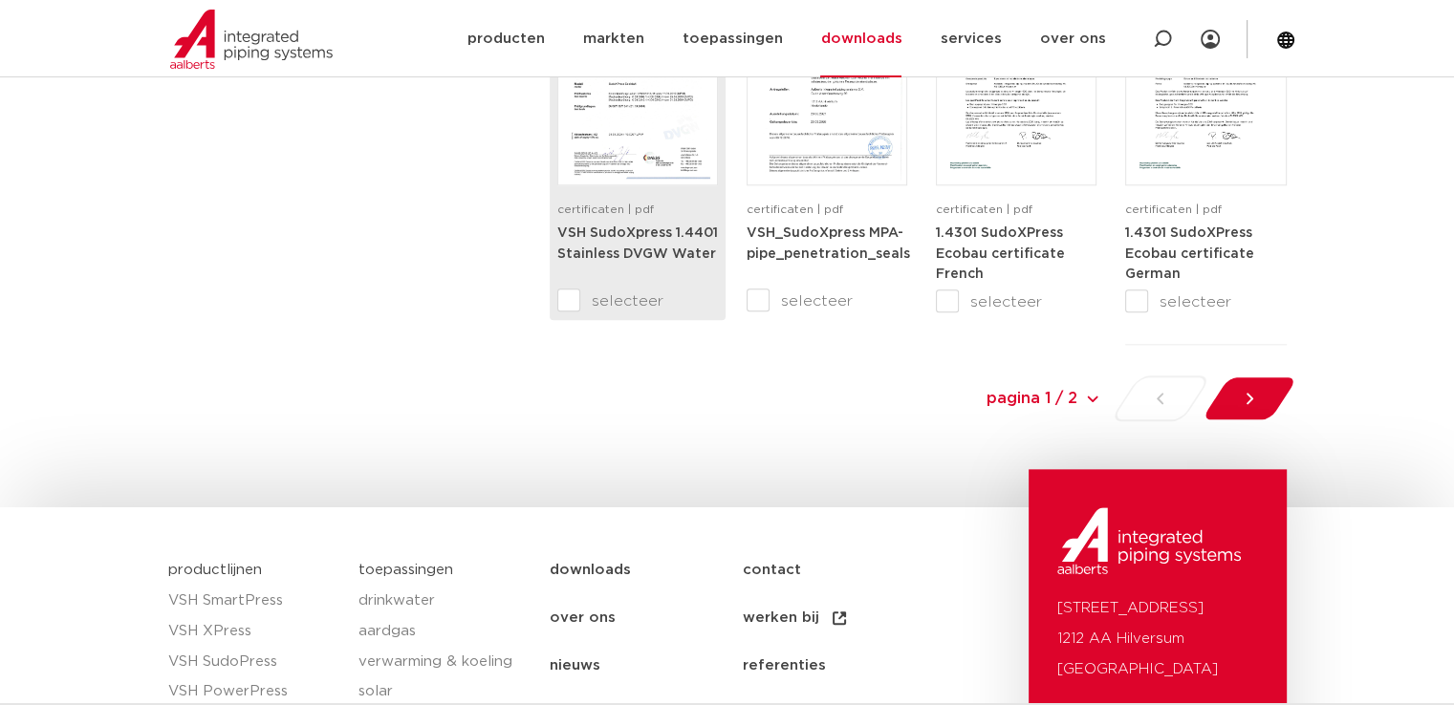
click at [677, 179] on img at bounding box center [637, 77] width 151 height 206
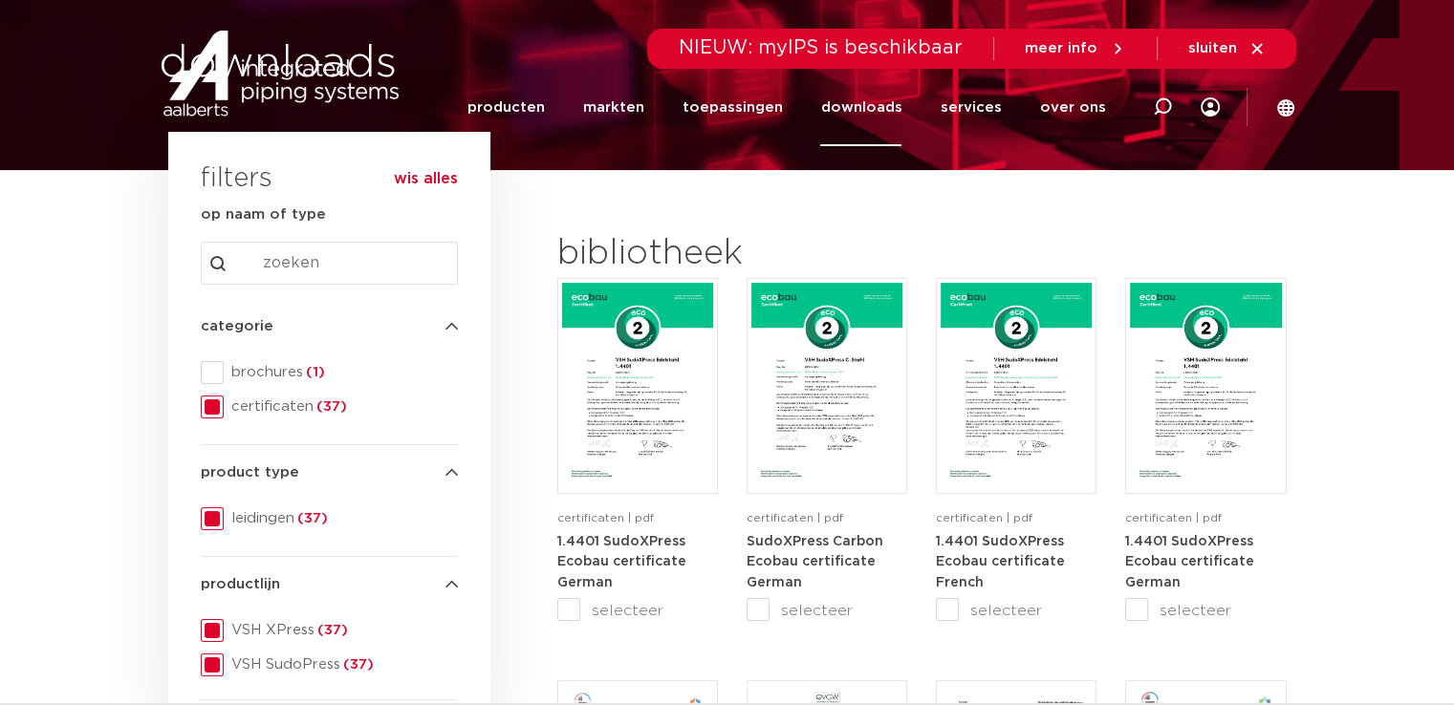
scroll to position [0, 0]
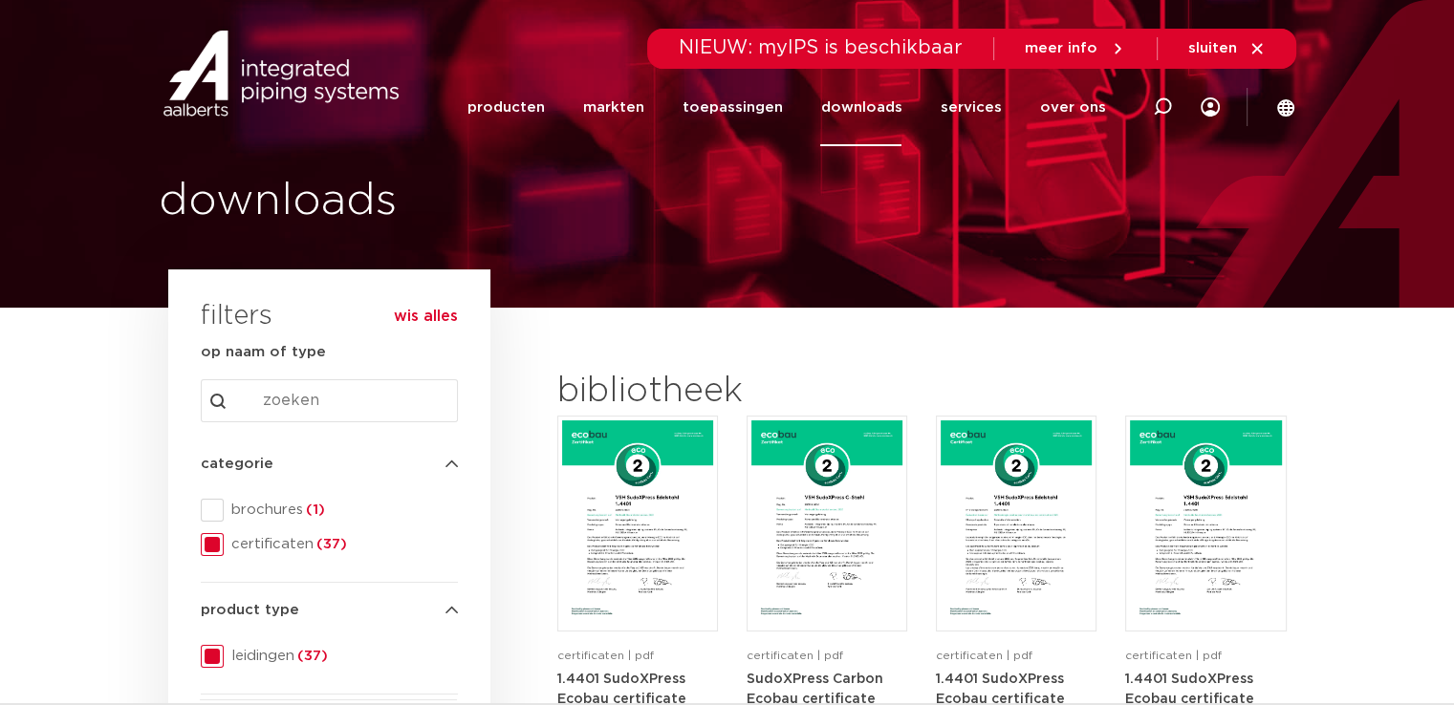
click at [451, 464] on icon at bounding box center [451, 465] width 12 height 14
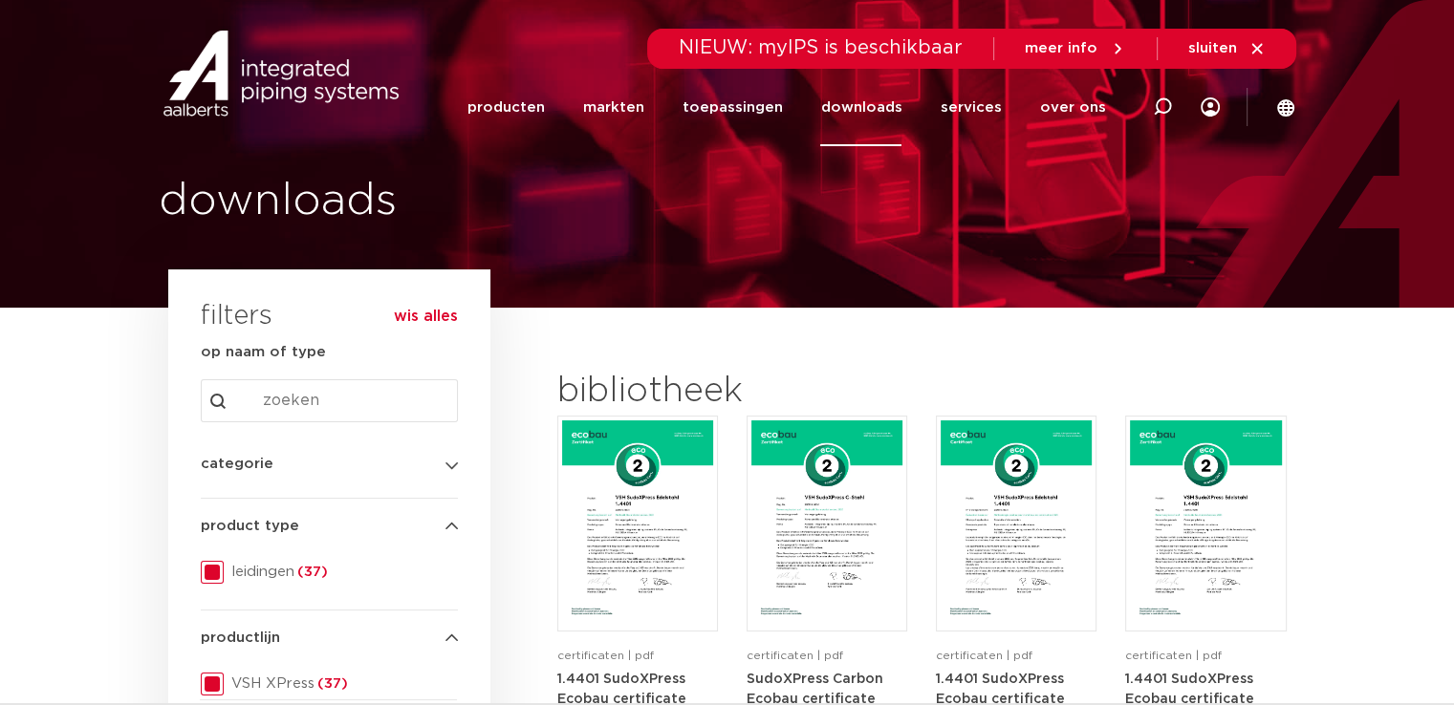
scroll to position [191, 0]
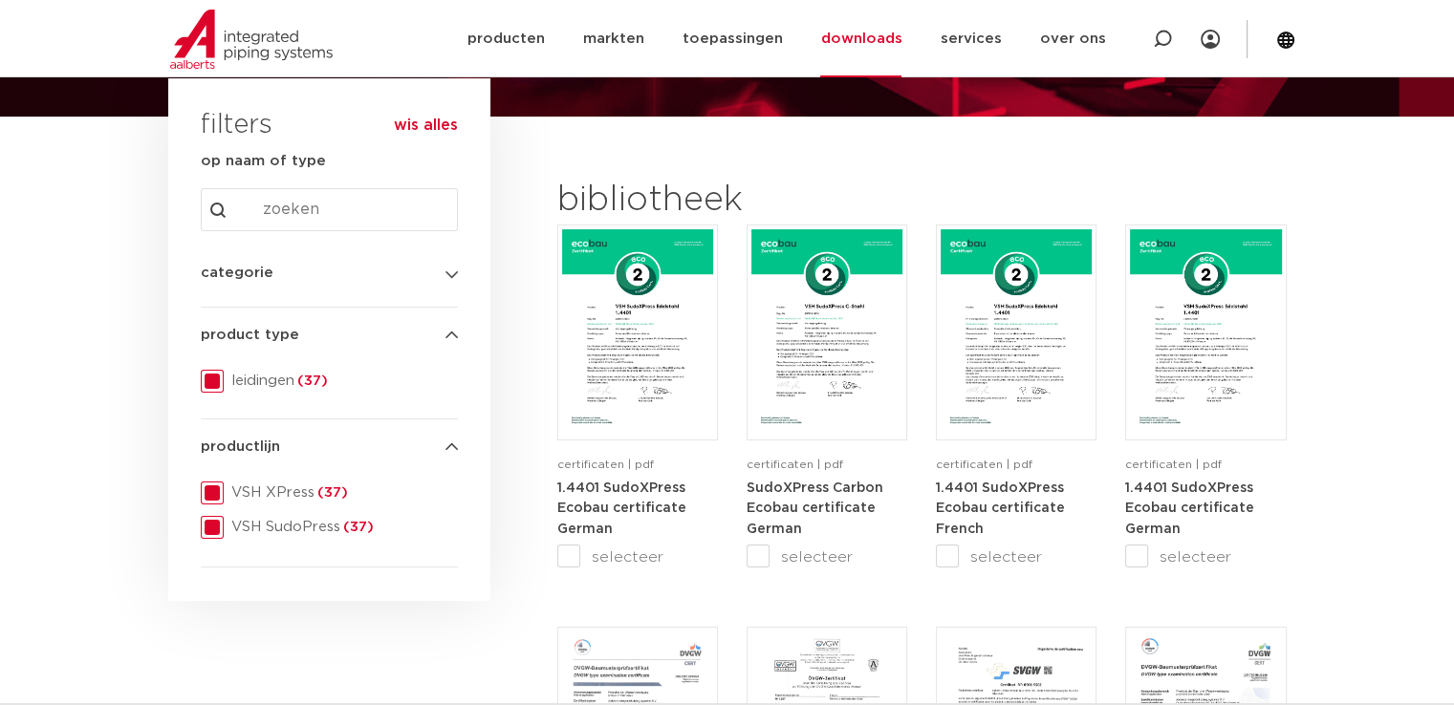
click at [446, 273] on icon at bounding box center [451, 274] width 12 height 14
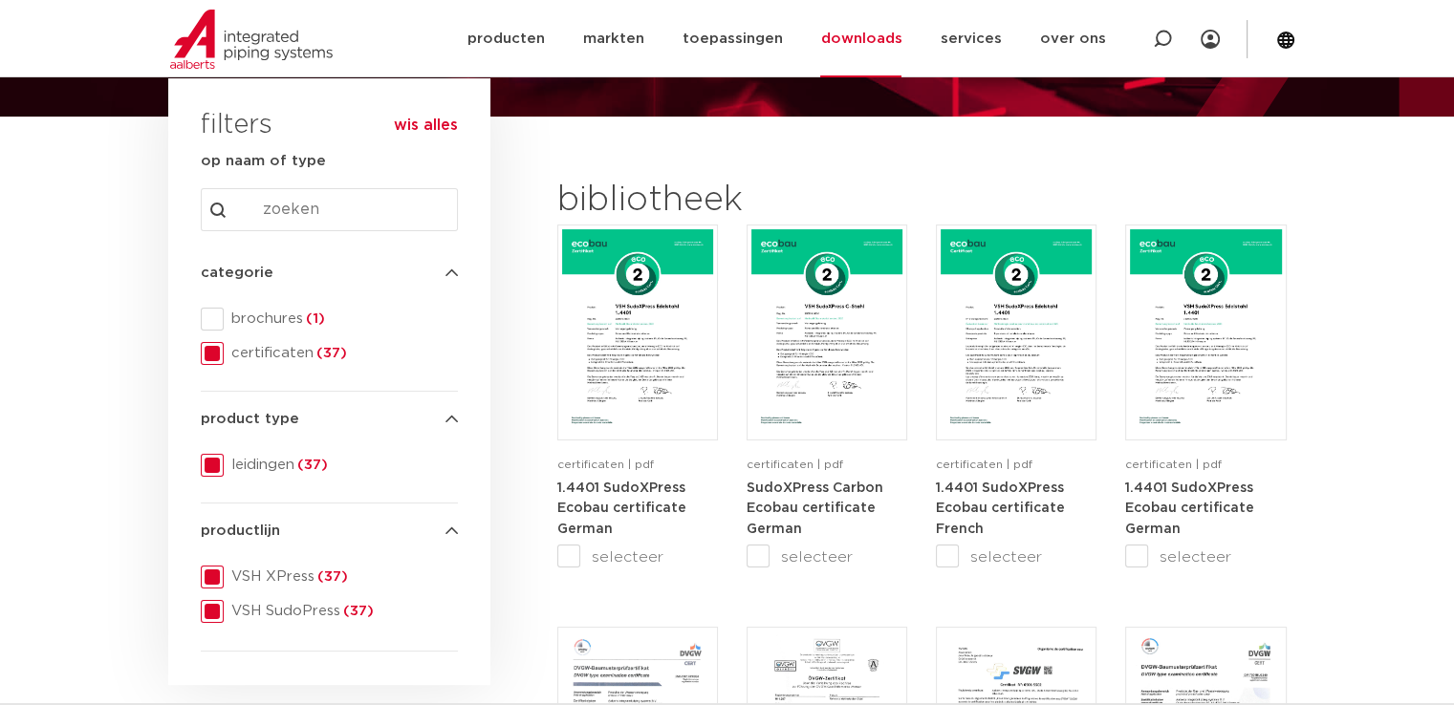
click at [206, 364] on span at bounding box center [212, 353] width 23 height 23
